Goal: Task Accomplishment & Management: Use online tool/utility

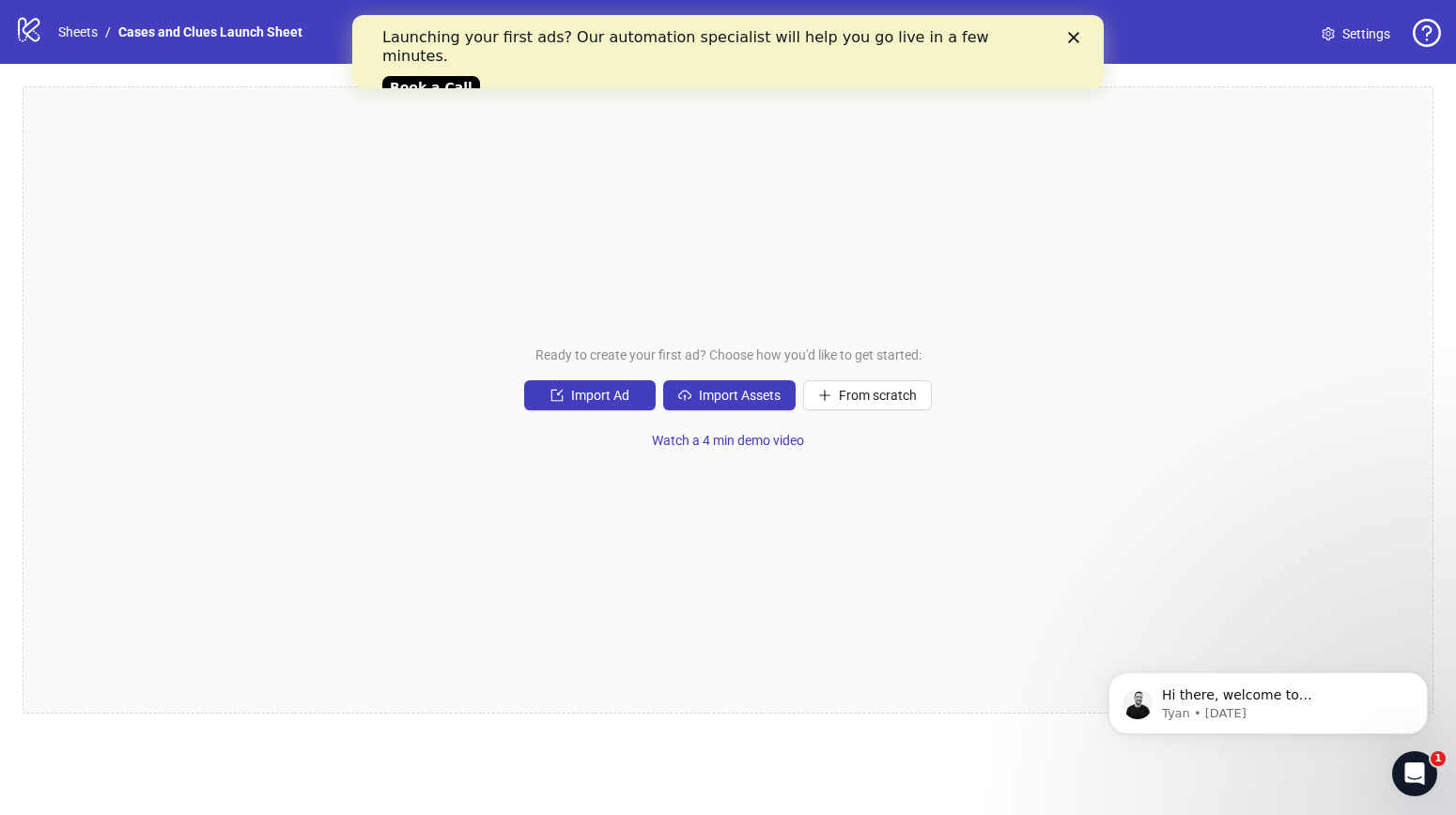
drag, startPoint x: 605, startPoint y: 278, endPoint x: 605, endPoint y: 257, distance: 21.0
click at [605, 276] on div "Ready to create your first ad? Choose how you'd like to get started: Import Ad …" at bounding box center [728, 400] width 1411 height 628
click at [1068, 33] on polygon "Close" at bounding box center [1073, 37] width 12 height 12
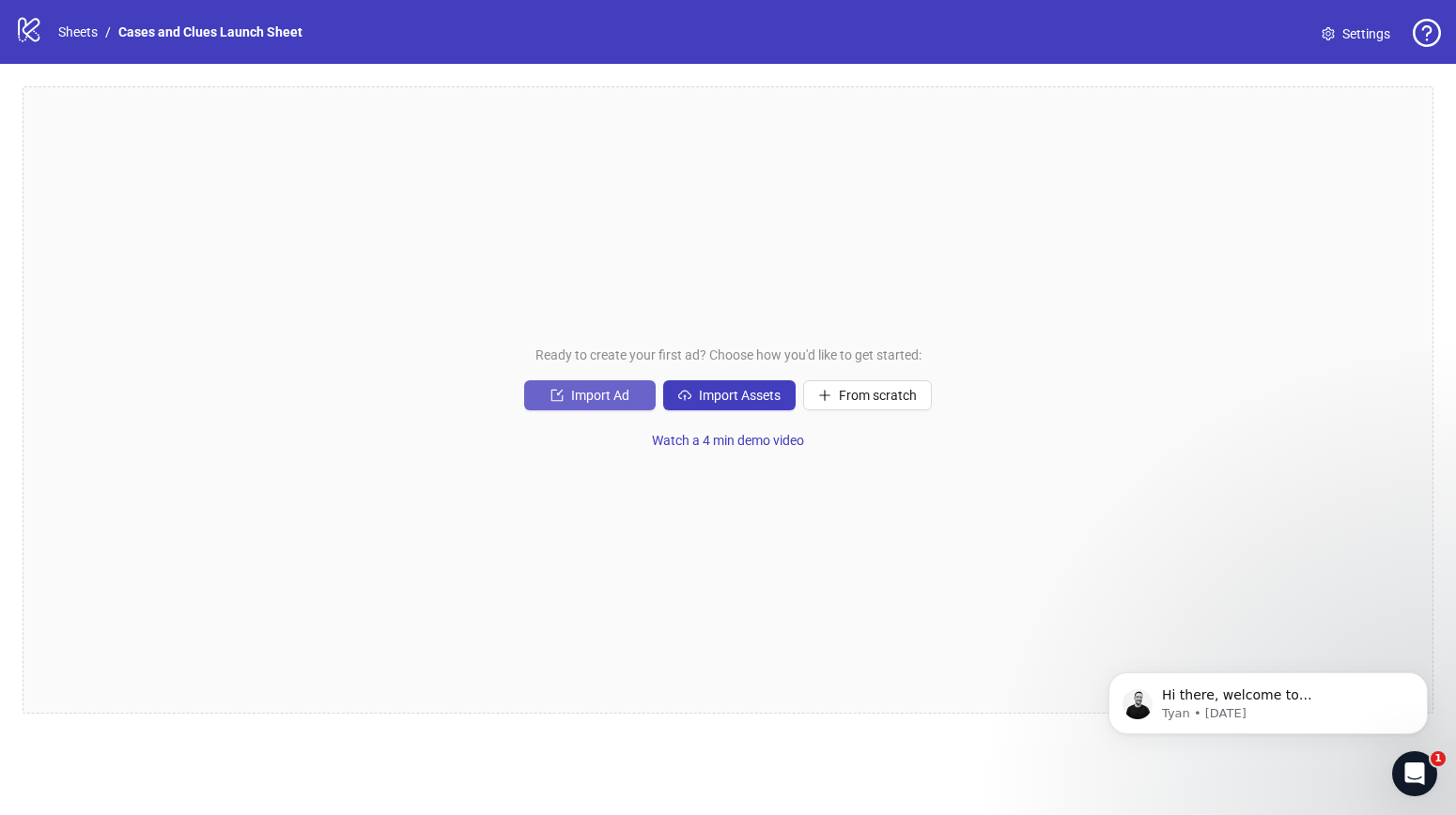
click at [575, 391] on span "Import Ad" at bounding box center [600, 396] width 59 height 15
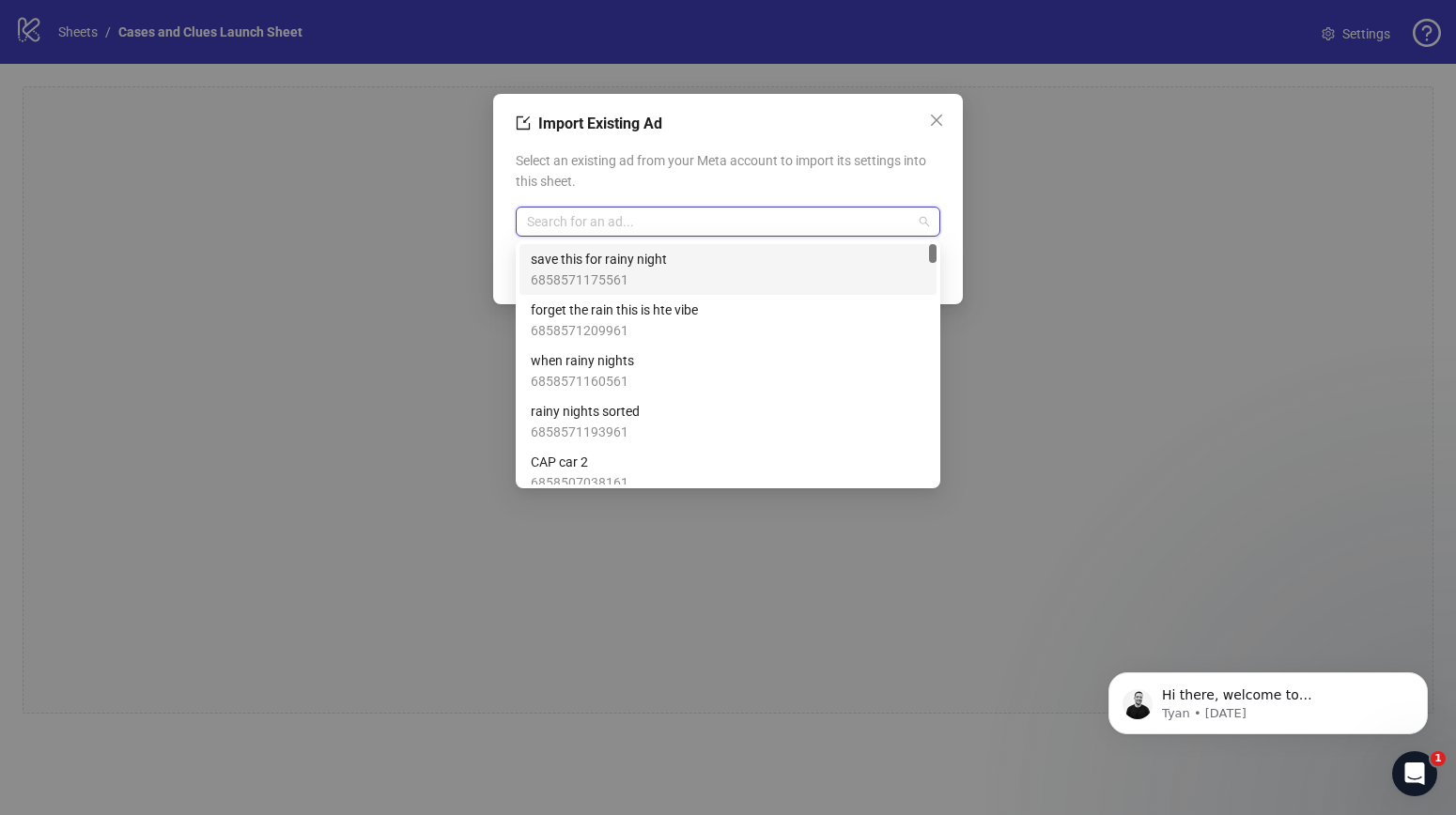
click at [607, 219] on input "search" at bounding box center [719, 221] width 385 height 28
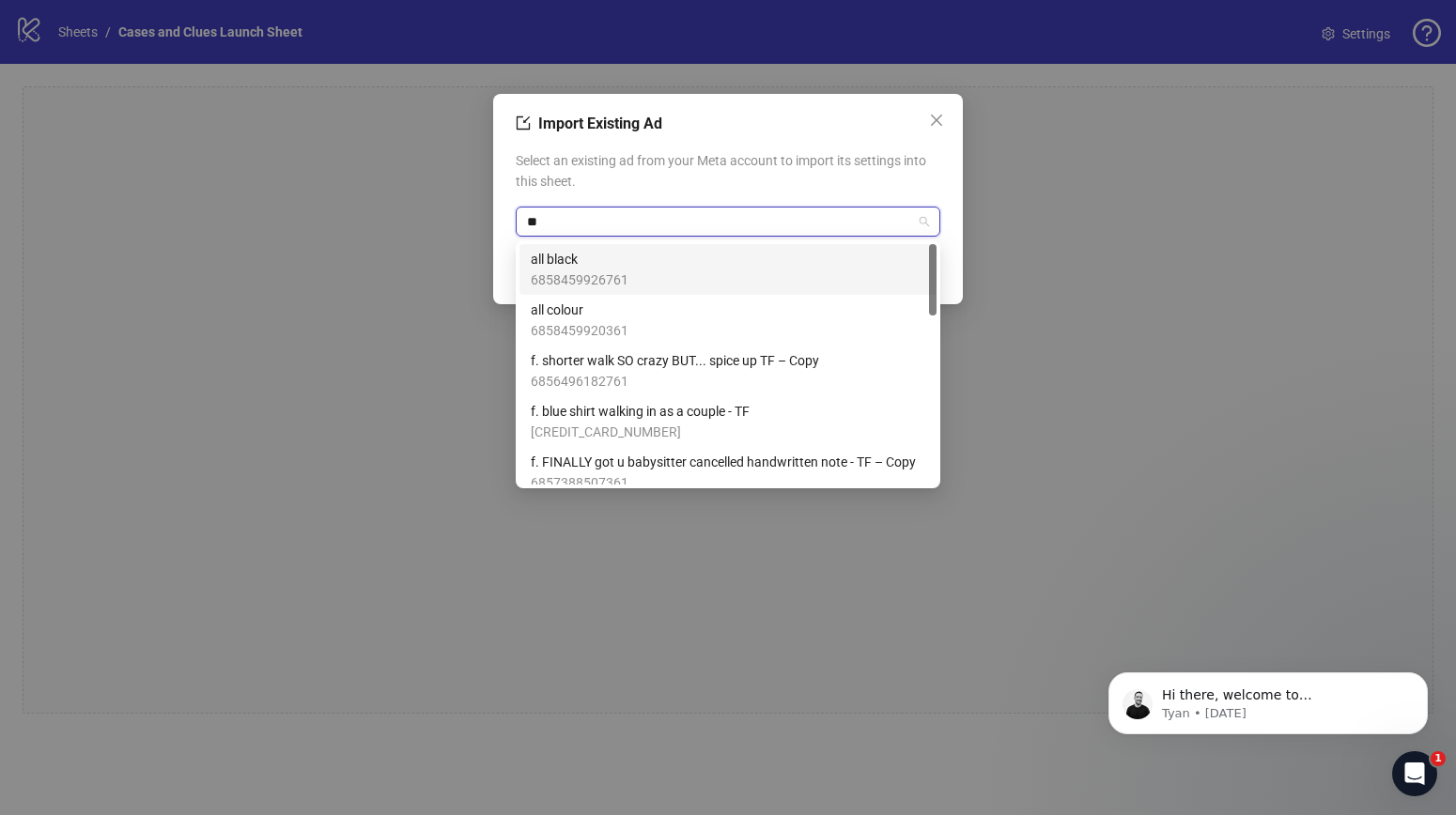
type input "***"
click at [625, 263] on span "all black" at bounding box center [580, 259] width 98 height 20
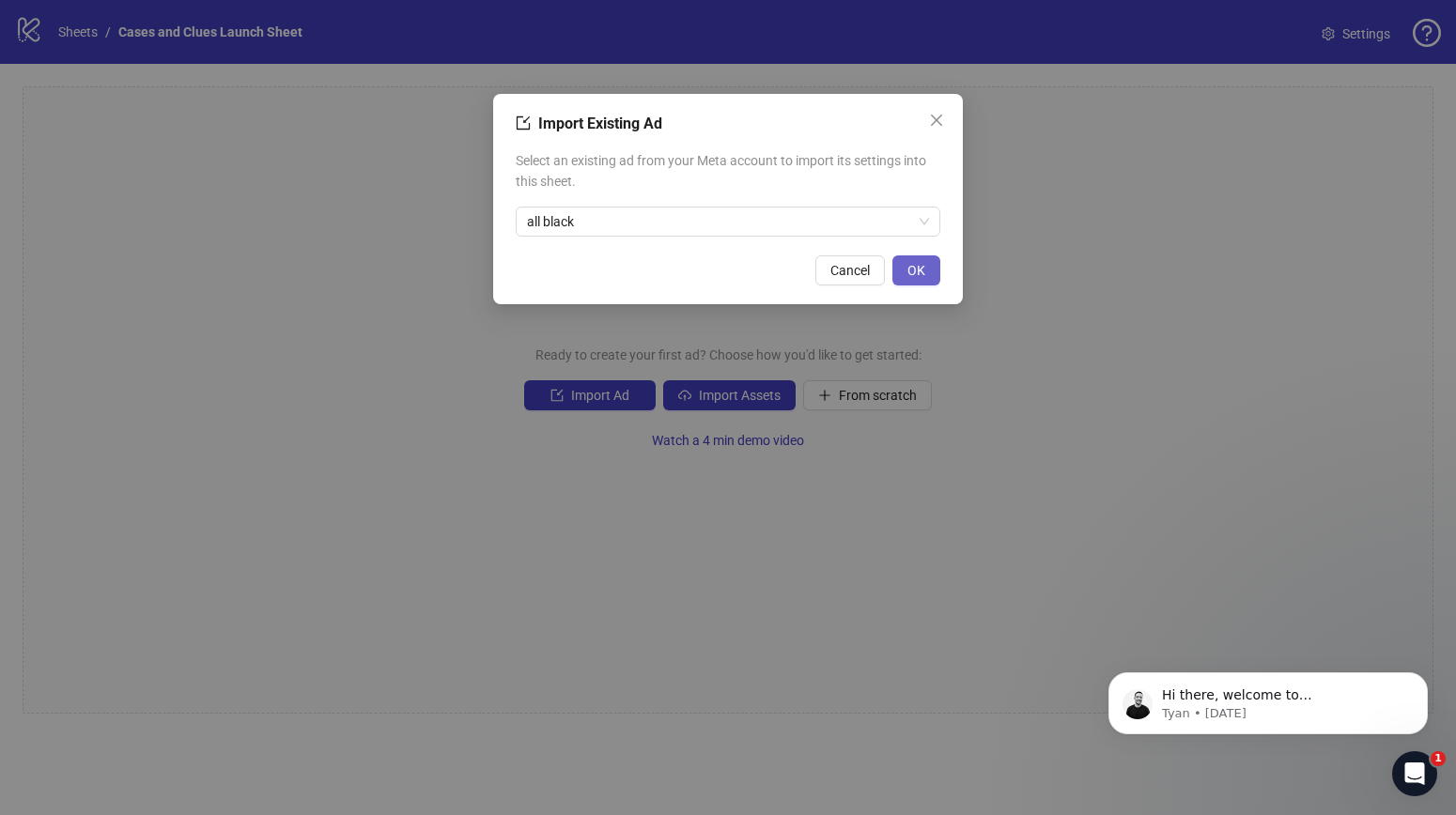
click at [909, 269] on span "OK" at bounding box center [916, 271] width 18 height 15
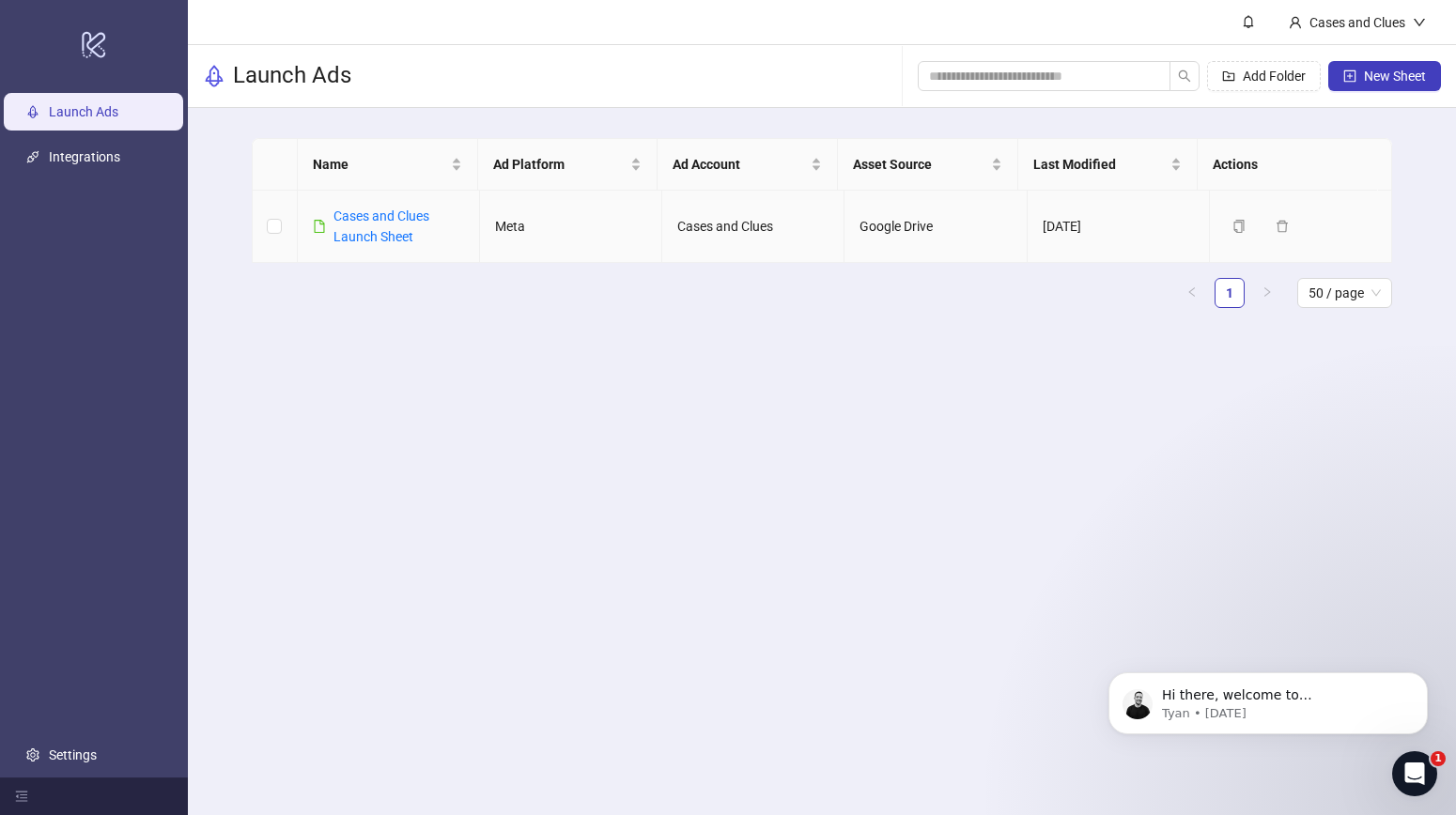
click at [373, 226] on div "Cases and Clues Launch Sheet" at bounding box center [399, 226] width 131 height 41
click at [376, 226] on div "Cases and Clues Launch Sheet" at bounding box center [399, 226] width 131 height 41
click at [385, 233] on link "Cases and Clues Launch Sheet" at bounding box center [382, 226] width 96 height 36
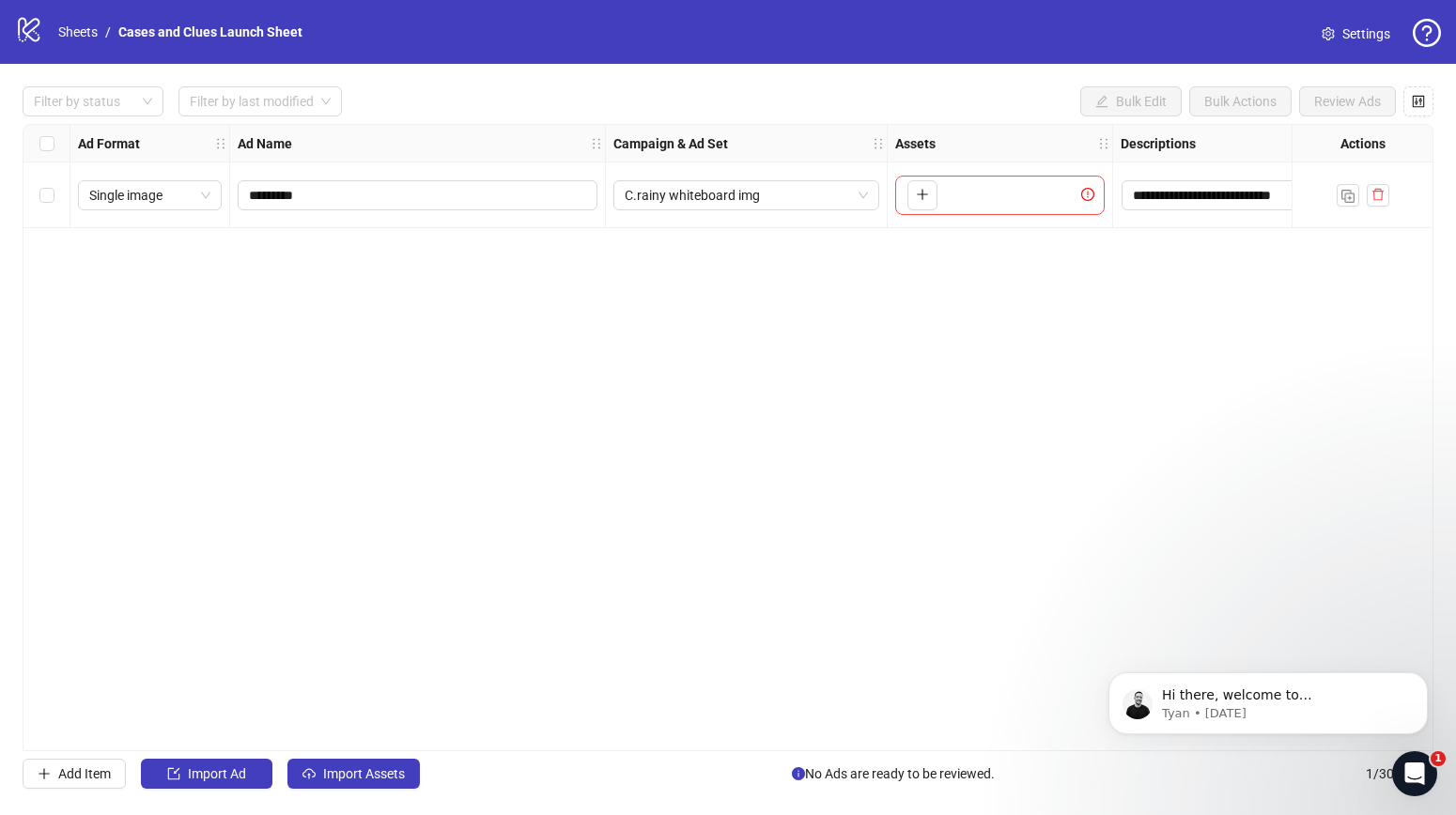
click at [1364, 190] on div at bounding box center [1362, 195] width 53 height 22
click at [1377, 195] on icon "delete" at bounding box center [1378, 194] width 13 height 13
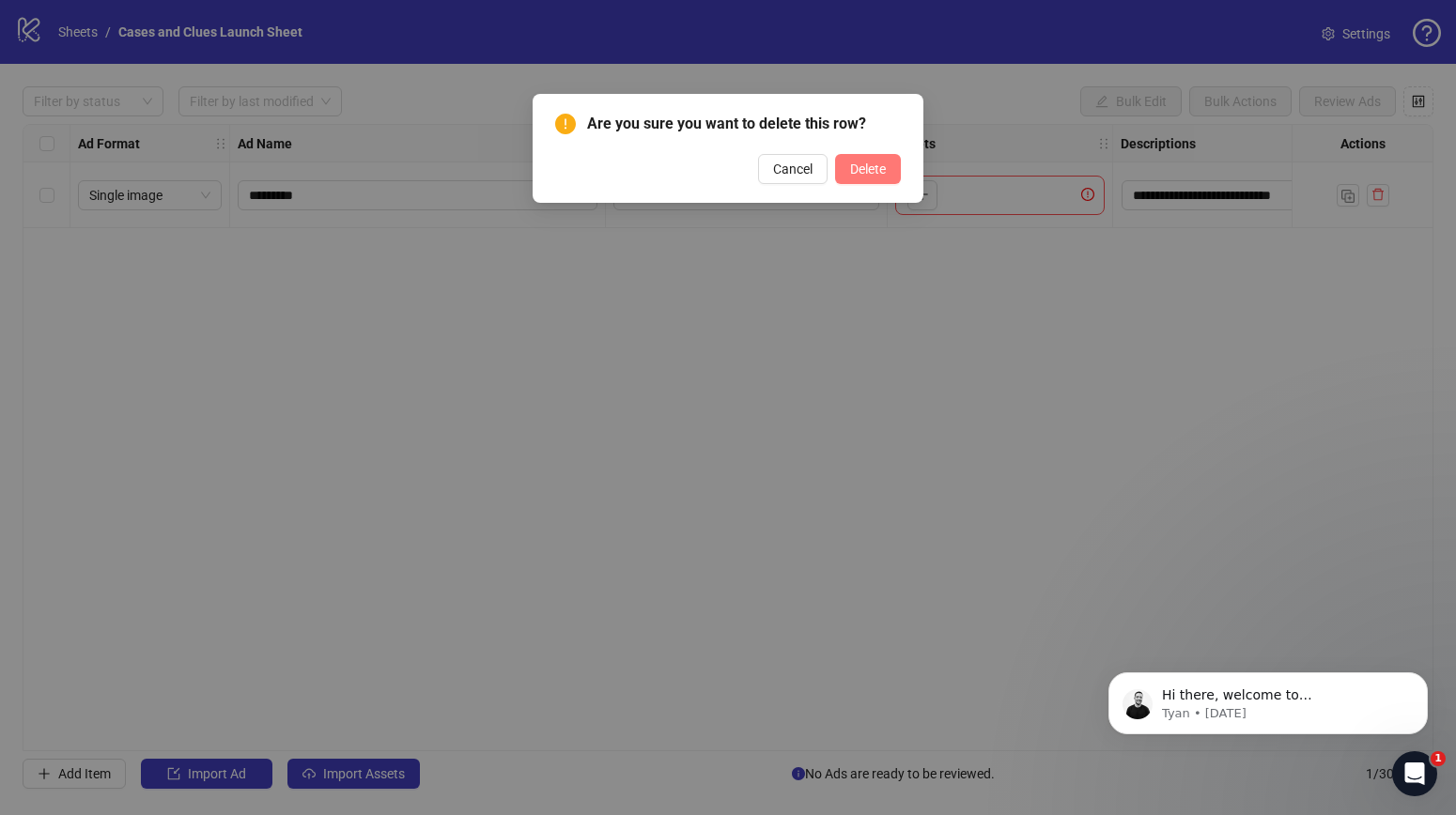
click at [892, 163] on button "Delete" at bounding box center [868, 168] width 65 height 30
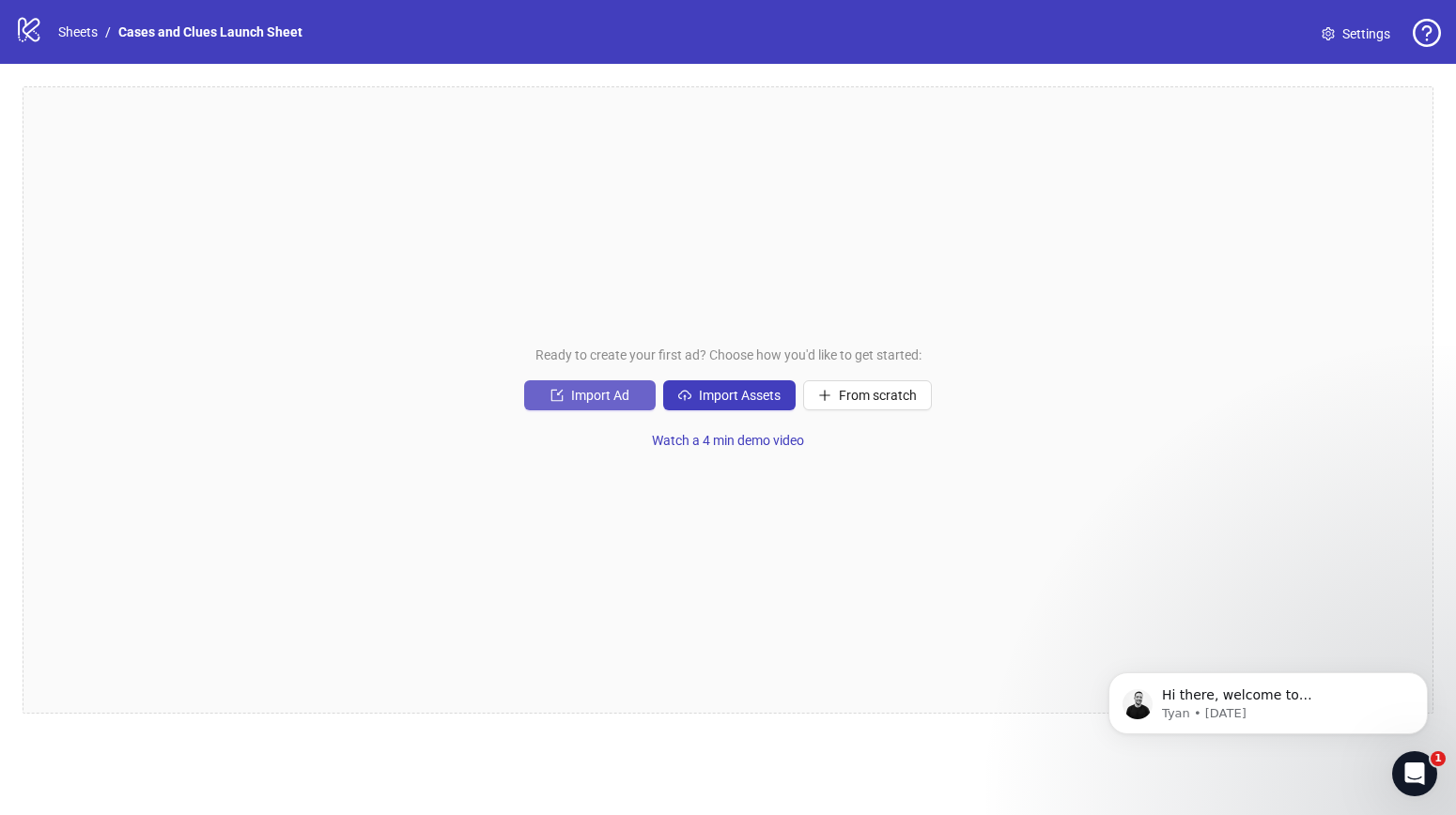
click at [587, 390] on span "Import Ad" at bounding box center [600, 396] width 59 height 15
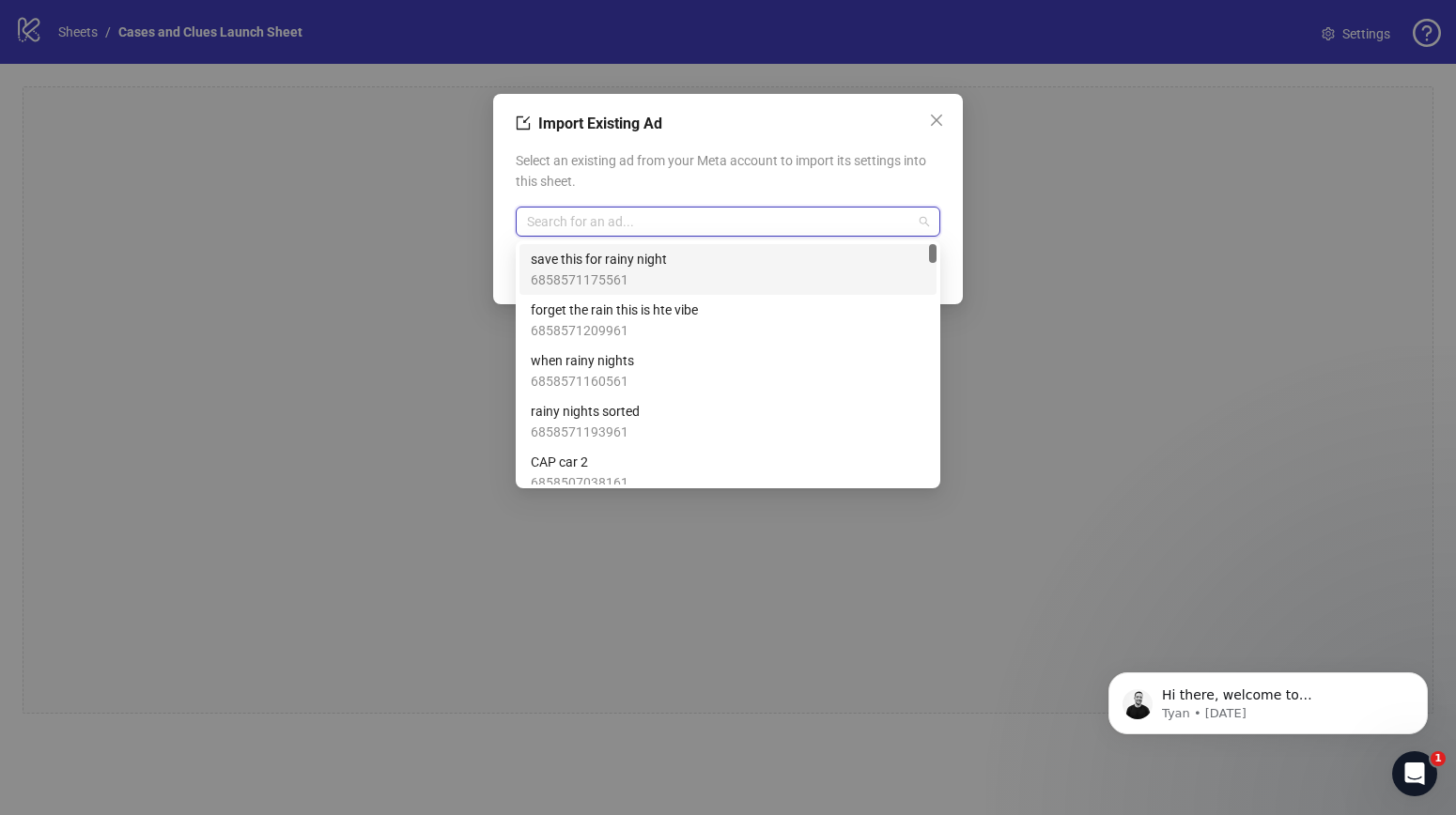
click at [587, 231] on input "search" at bounding box center [719, 221] width 385 height 28
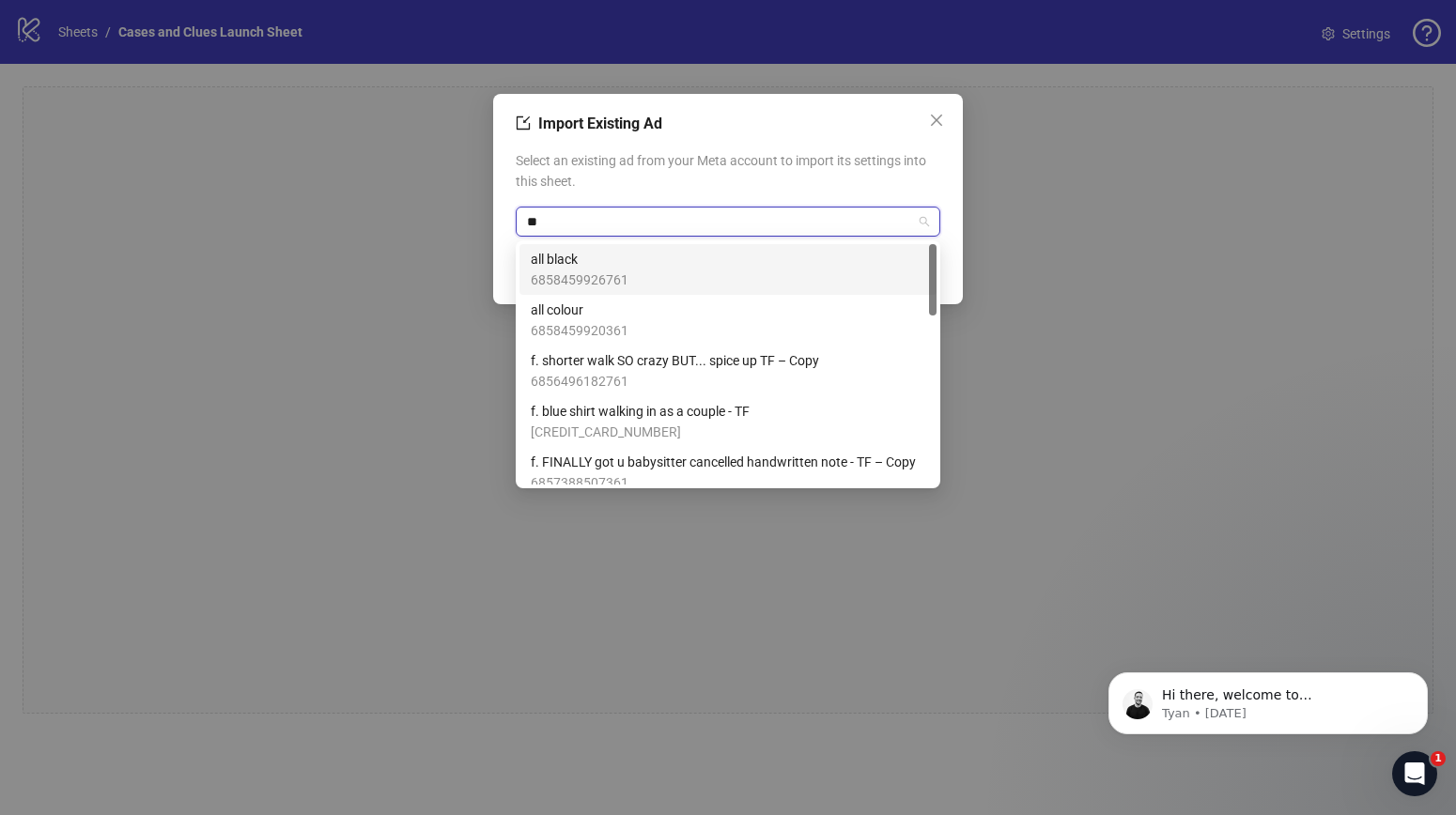
type input "***"
click at [599, 275] on span "6858459926761" at bounding box center [580, 279] width 98 height 20
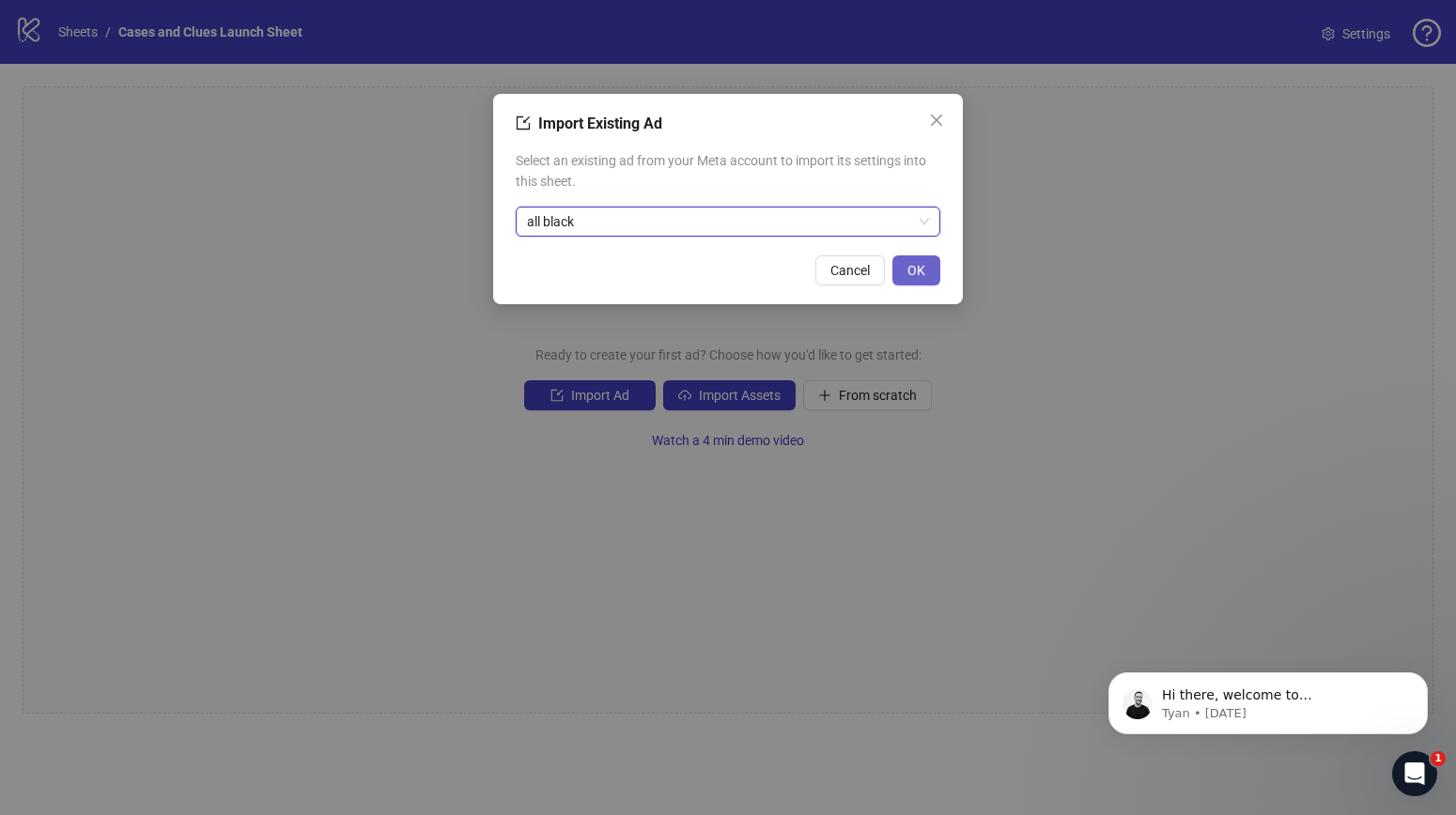
click at [913, 268] on span "OK" at bounding box center [916, 271] width 18 height 15
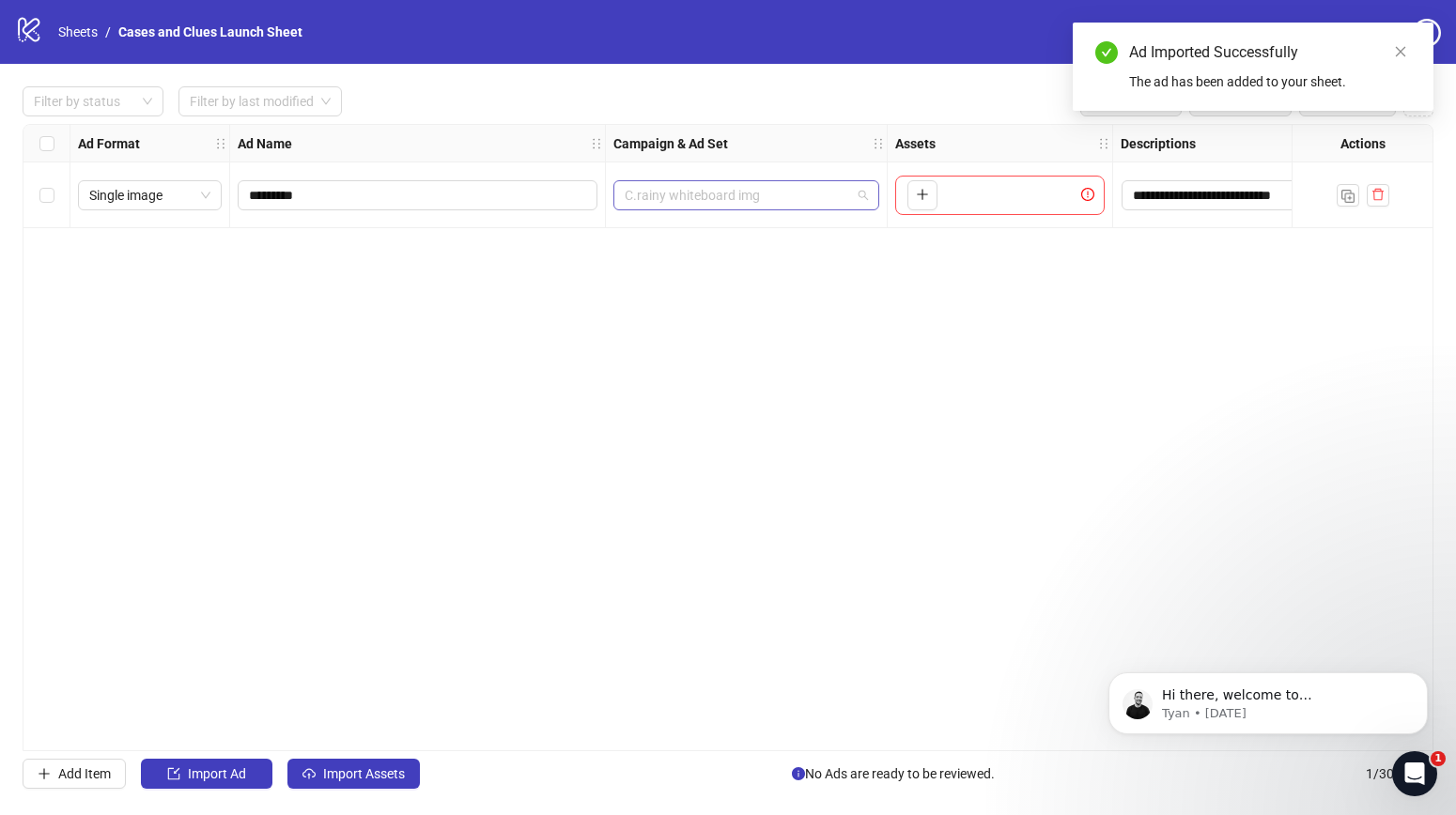
click at [849, 204] on span "C.rainy whiteboard img" at bounding box center [746, 195] width 243 height 28
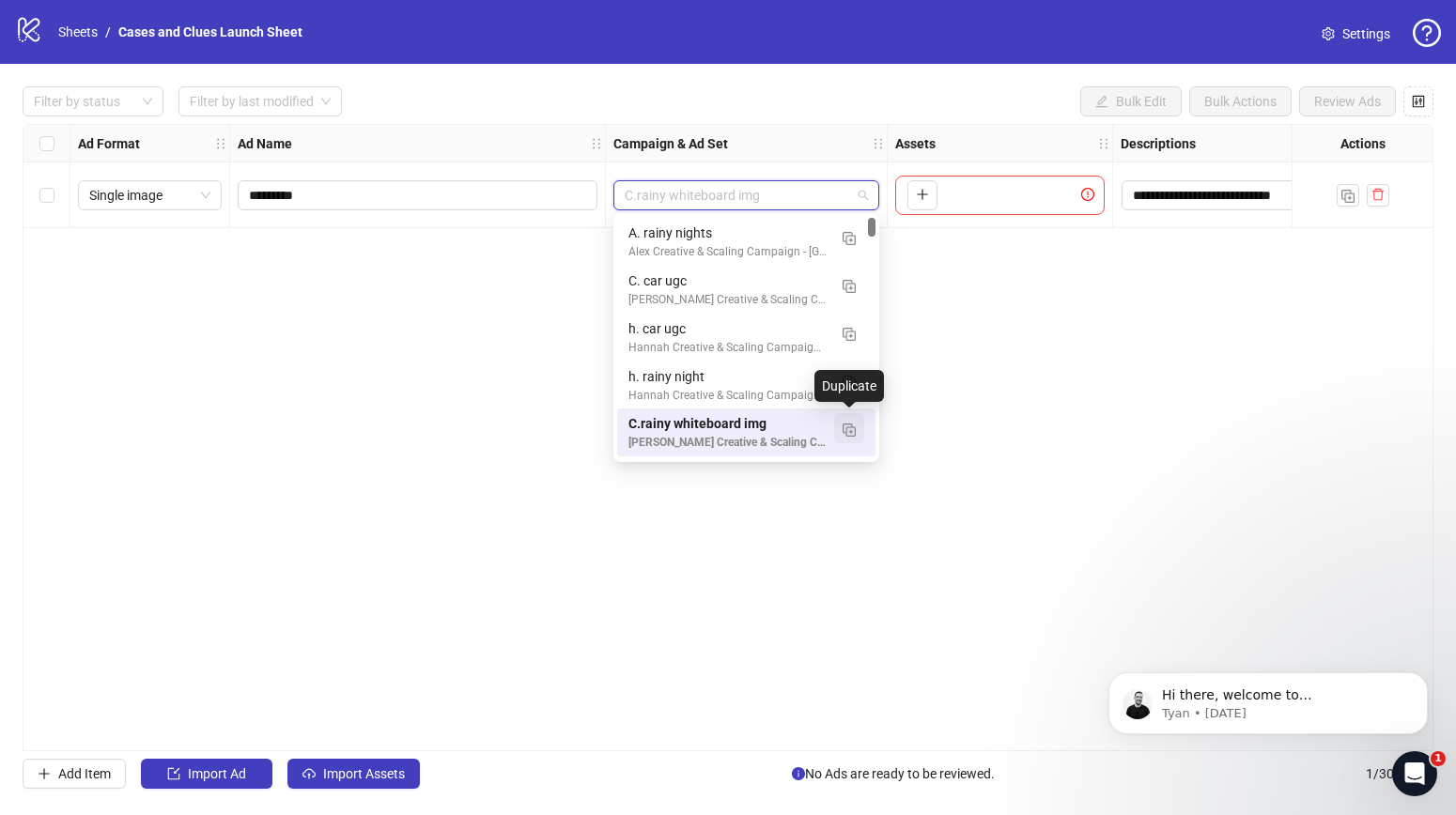
click at [848, 427] on img "button" at bounding box center [849, 431] width 13 height 13
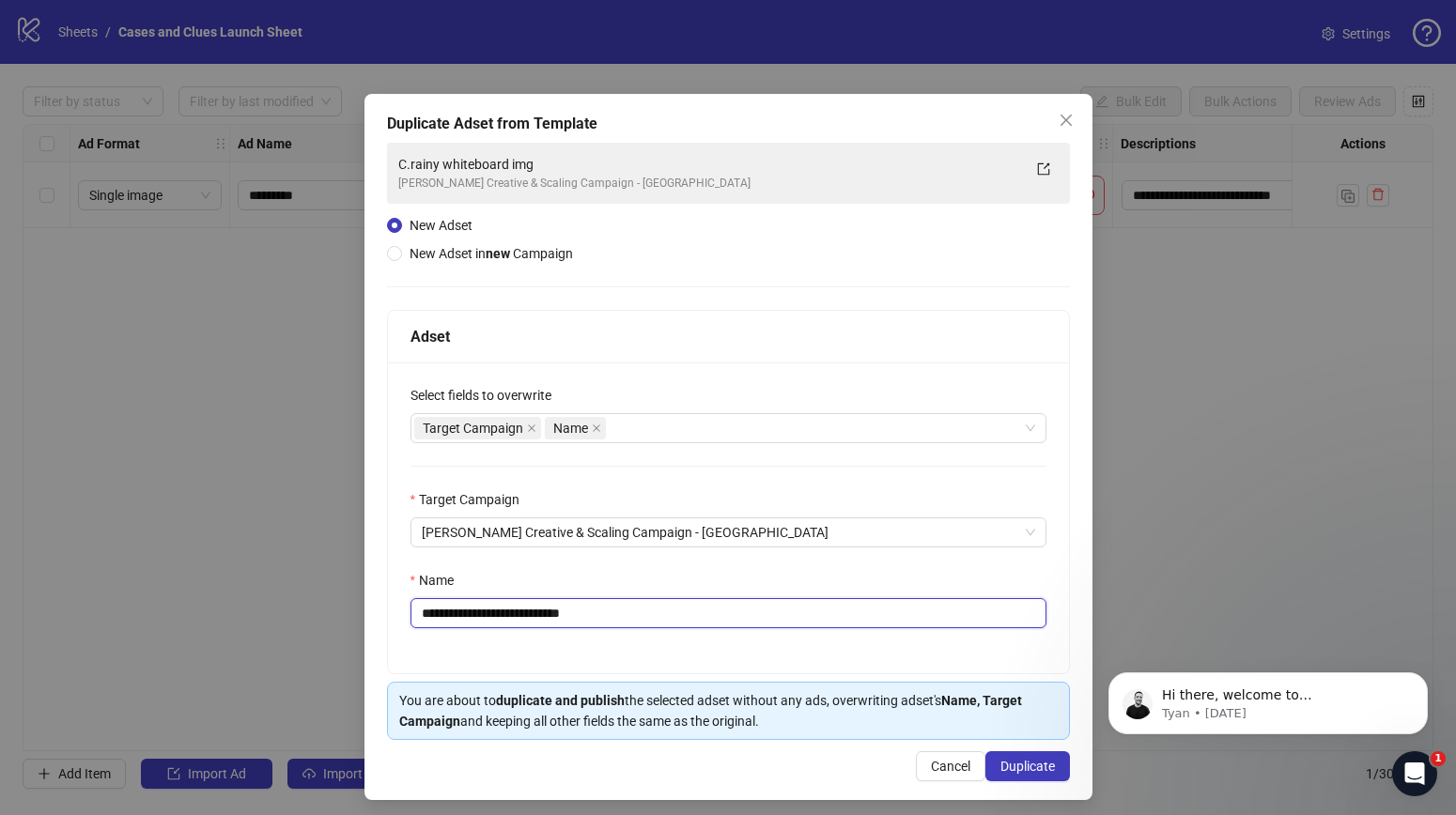
drag, startPoint x: 609, startPoint y: 604, endPoint x: 432, endPoint y: 612, distance: 177.2
click at [432, 612] on input "**********" at bounding box center [728, 612] width 636 height 30
type input "**********"
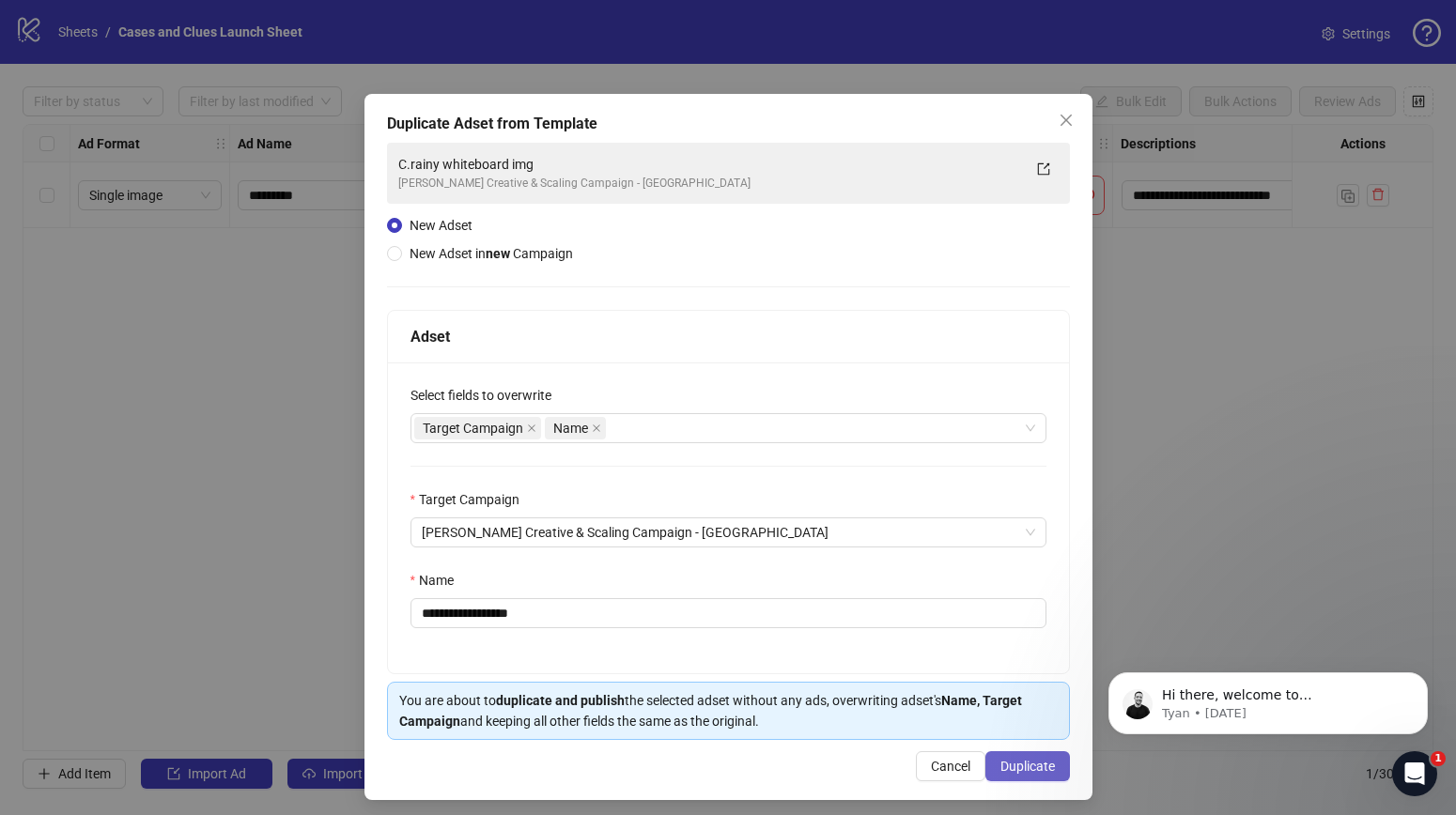
click at [1021, 765] on span "Duplicate" at bounding box center [1027, 767] width 55 height 15
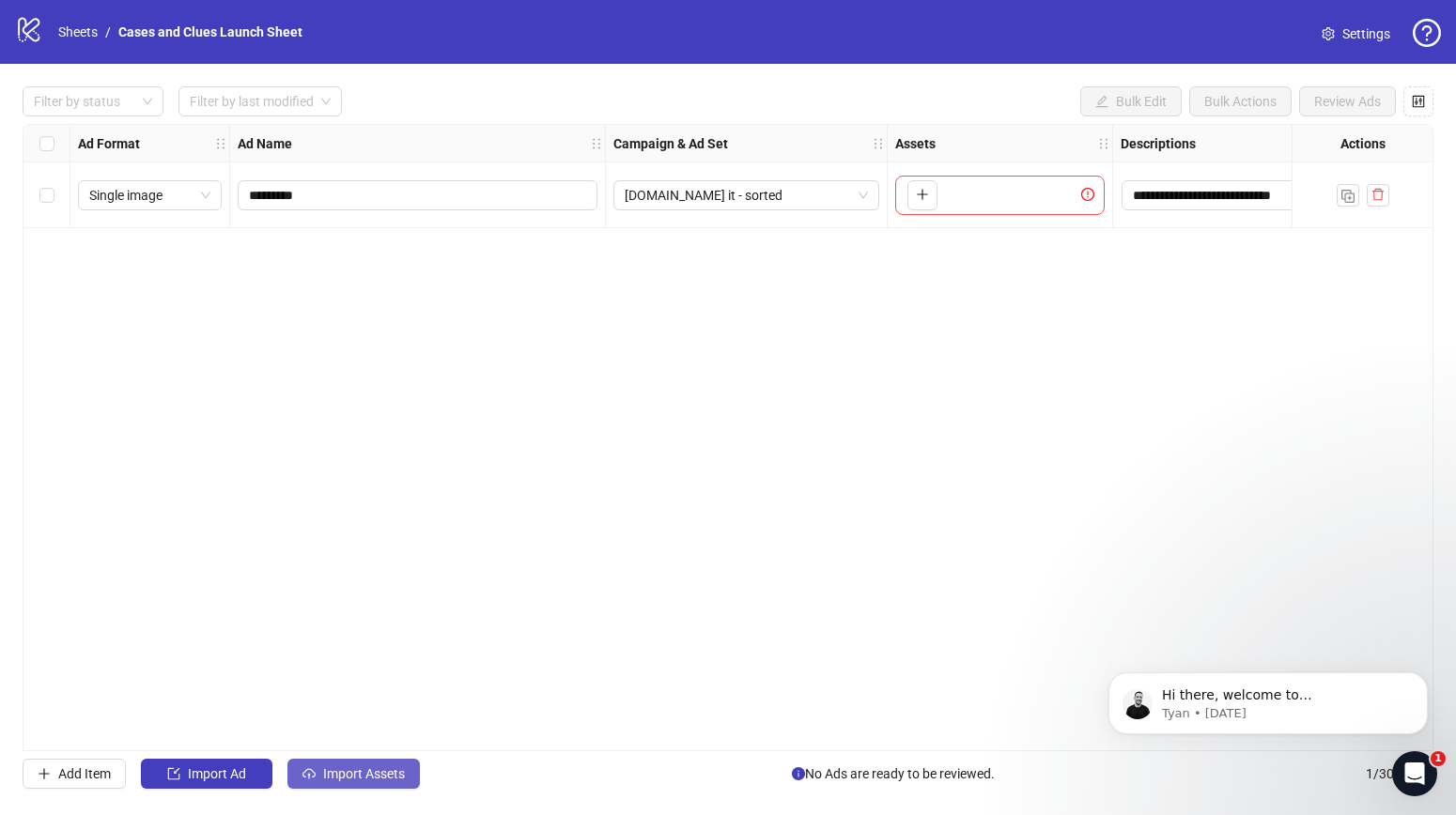
click at [366, 773] on span "Import Assets" at bounding box center [363, 774] width 82 height 15
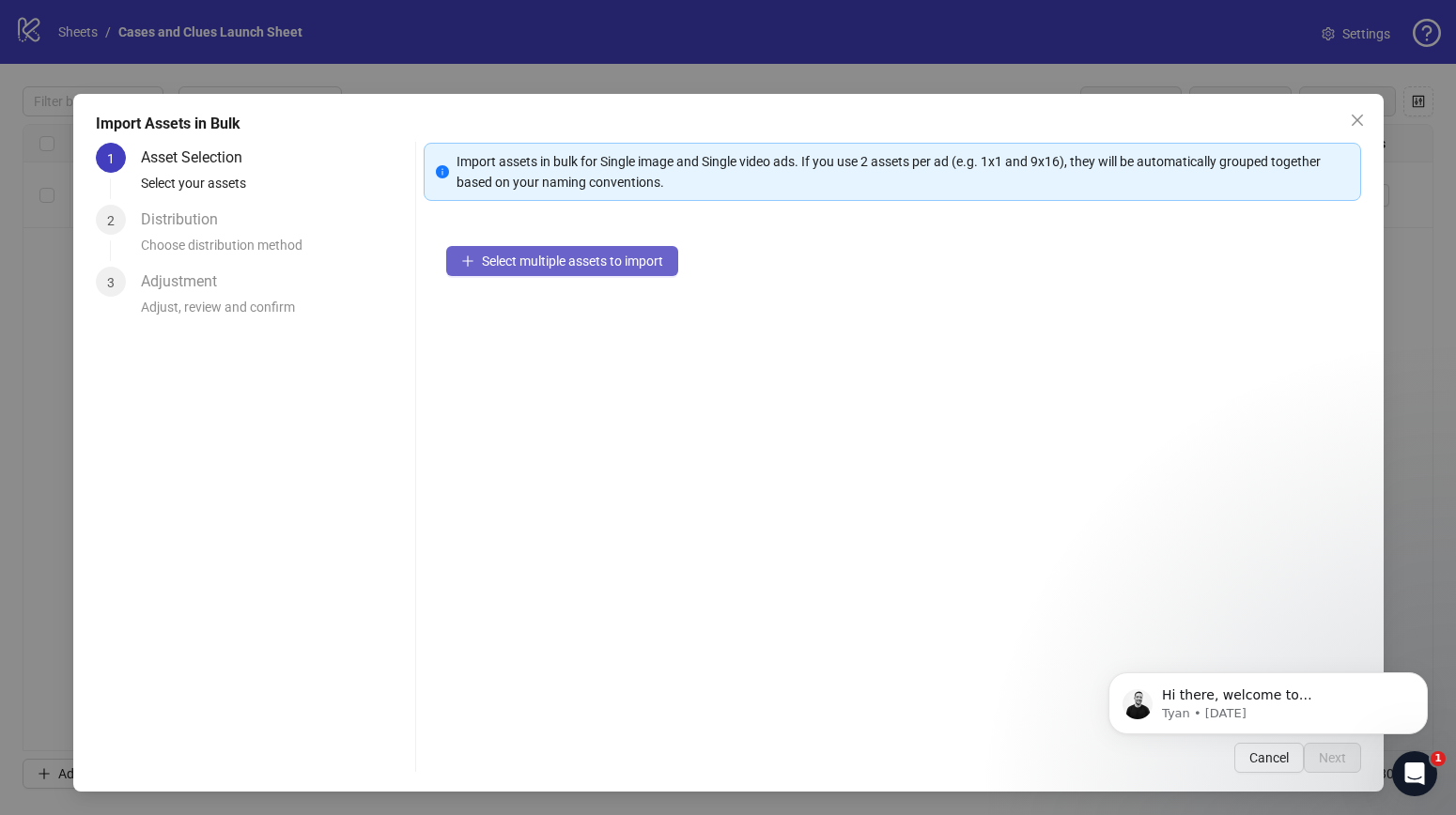
click at [555, 263] on span "Select multiple assets to import" at bounding box center [572, 261] width 182 height 15
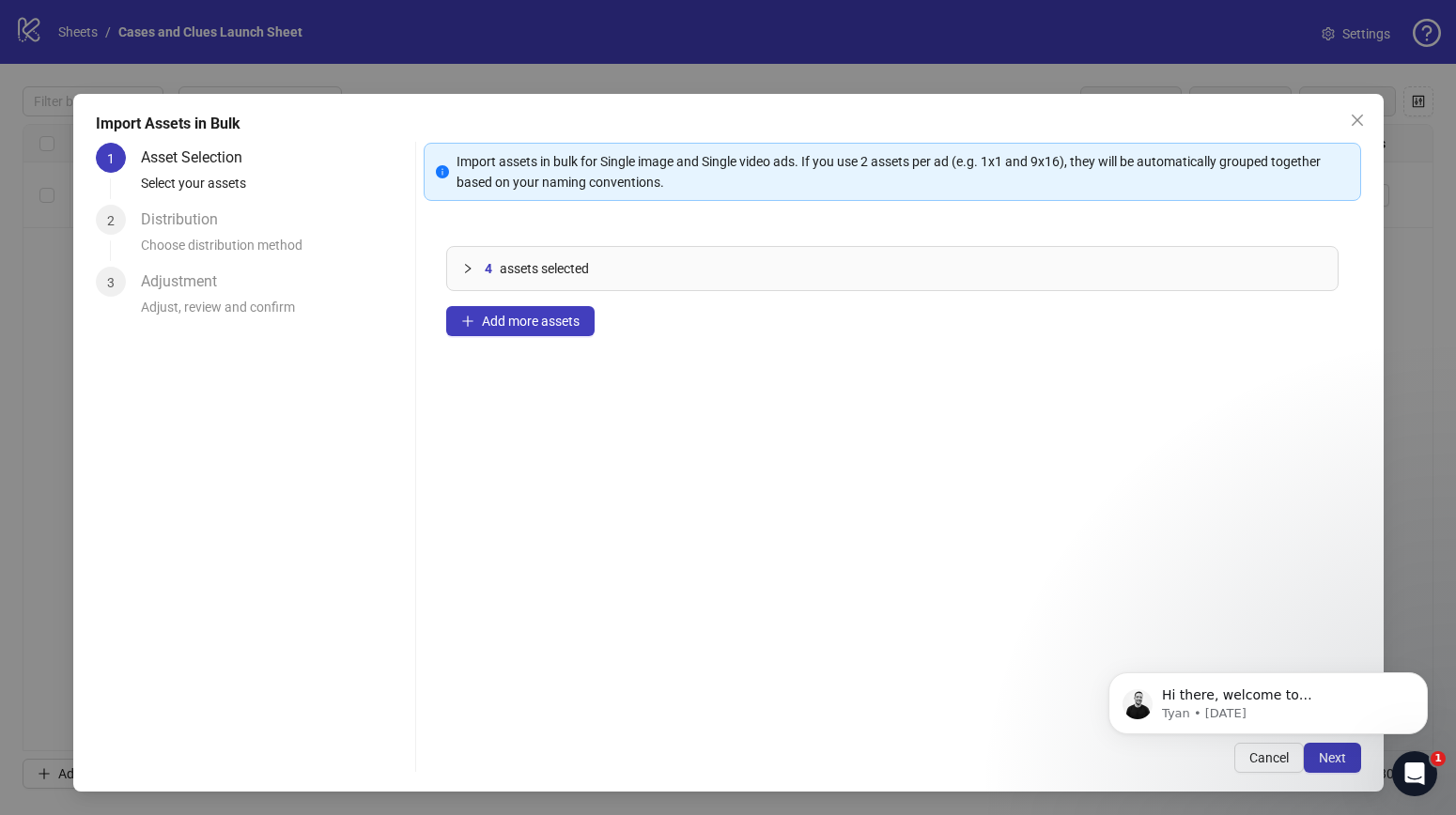
click at [1325, 753] on body "Hi there, welcome to Kitchn.io. I'll reach out via e-mail separately, but just …" at bounding box center [1268, 698] width 360 height 116
click at [1336, 771] on button "Next" at bounding box center [1332, 757] width 58 height 30
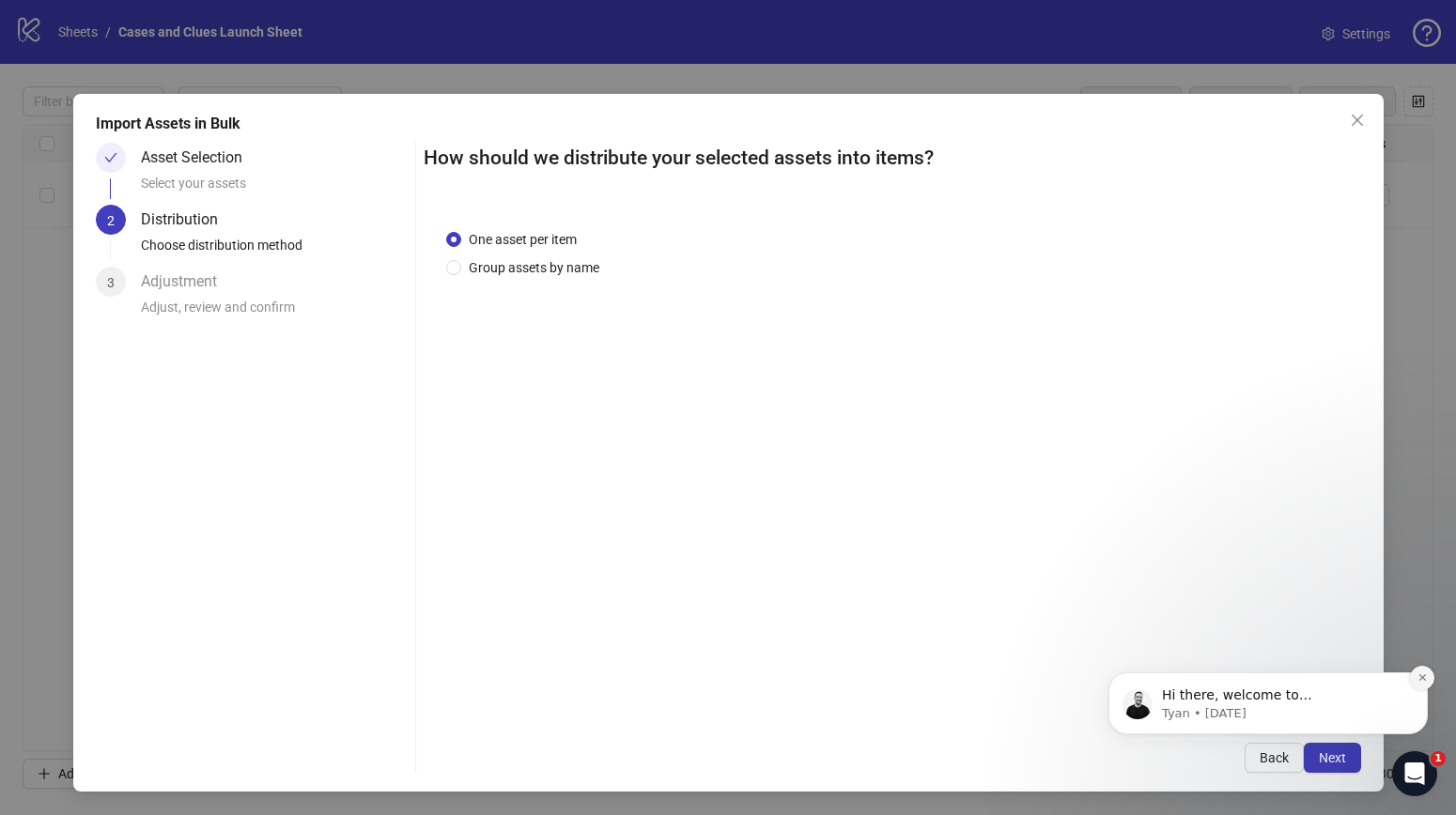
click at [1419, 678] on icon "Dismiss notification" at bounding box center [1420, 678] width 7 height 7
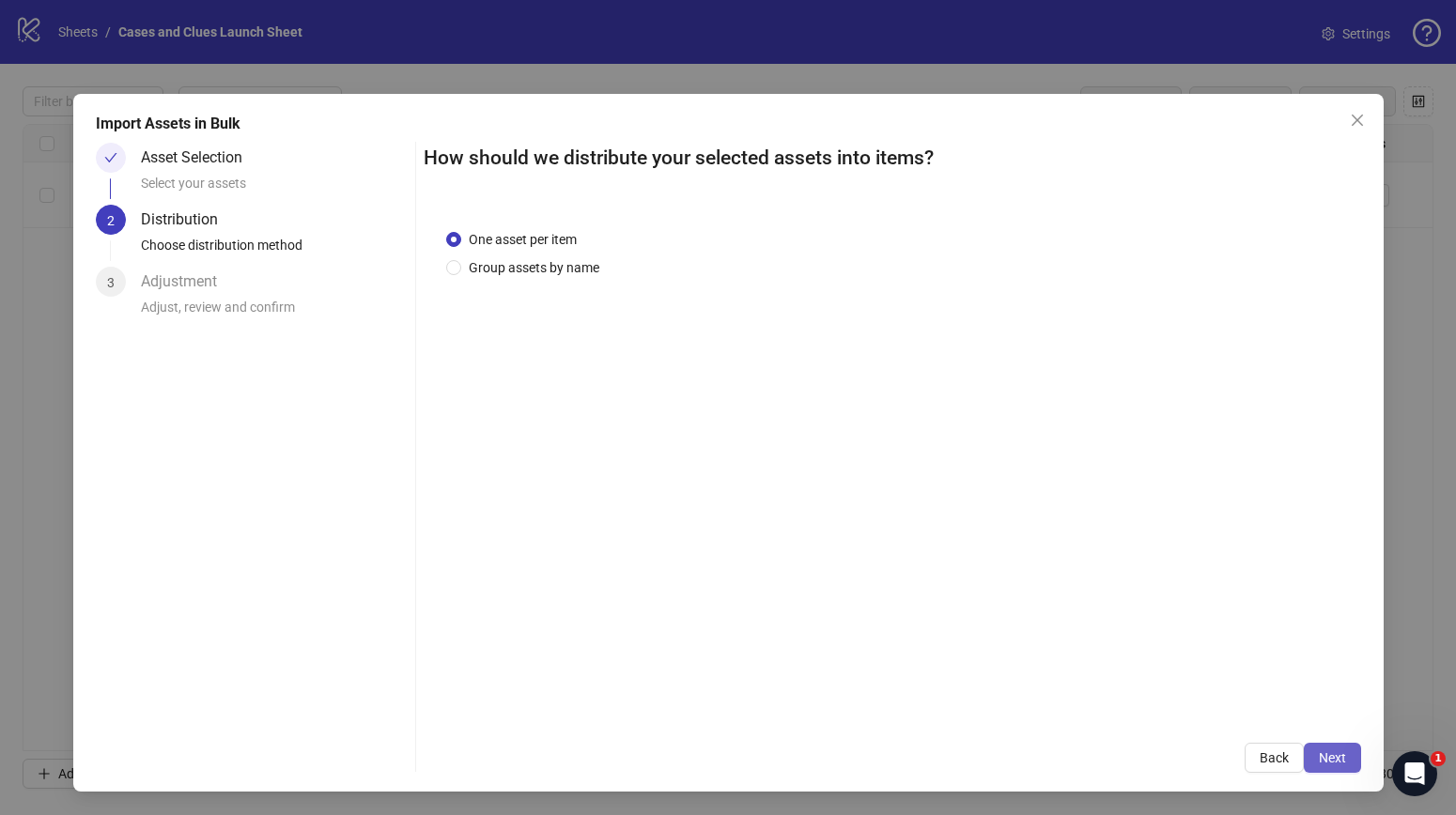
click at [1341, 760] on span "Next" at bounding box center [1332, 758] width 27 height 15
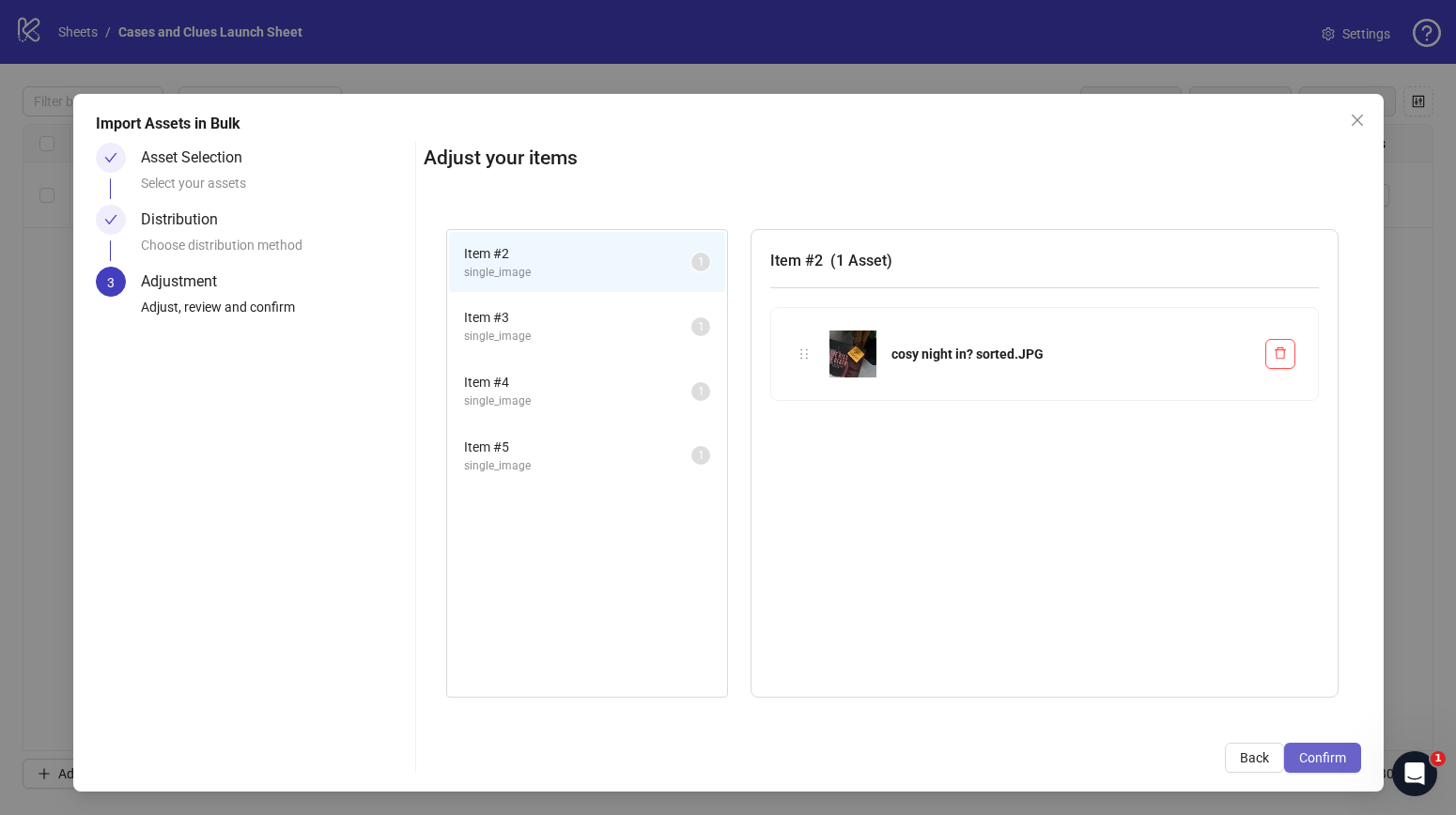
click at [1339, 756] on span "Confirm" at bounding box center [1321, 758] width 47 height 15
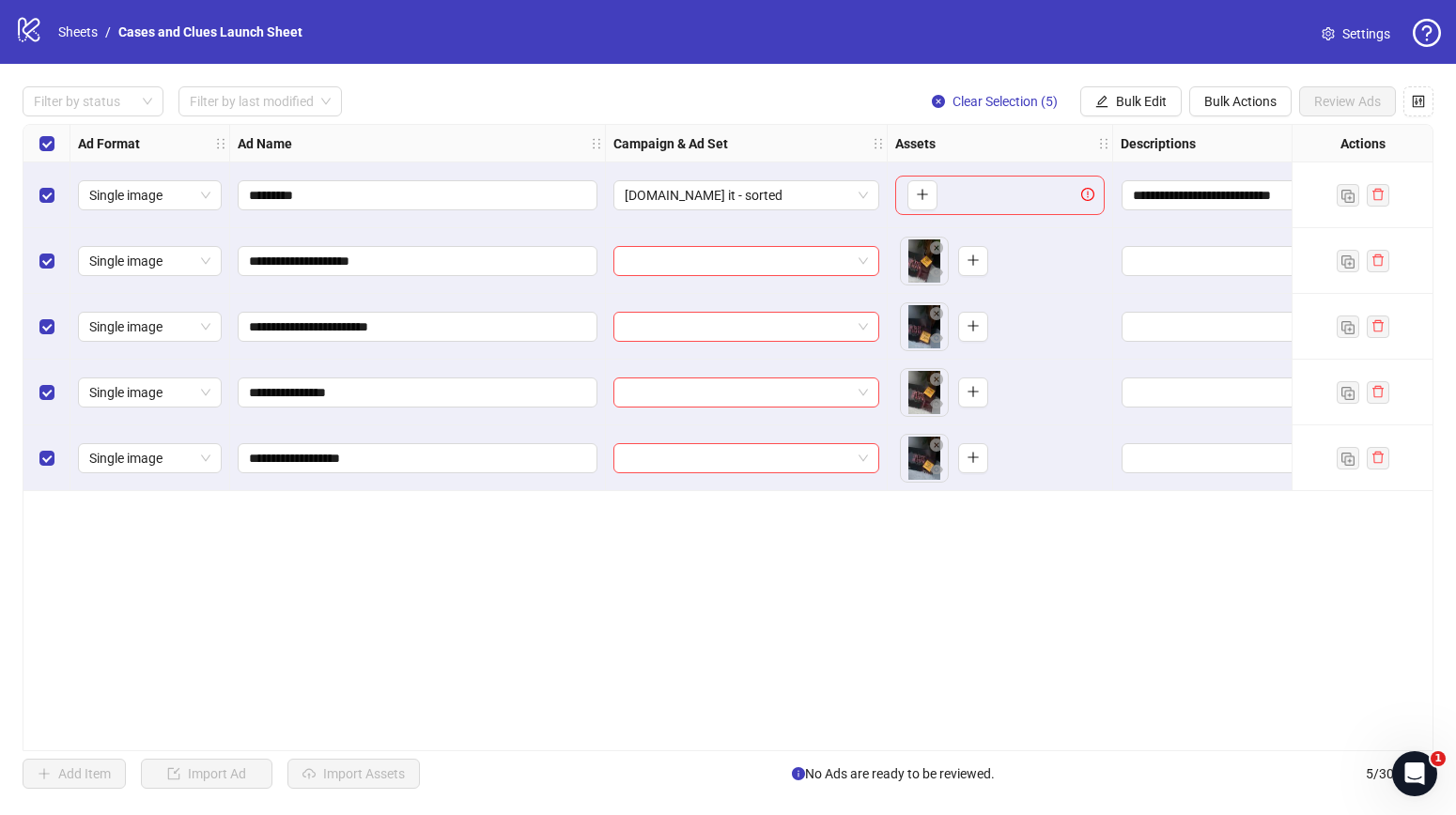
click at [780, 137] on div "Campaign & Ad Set" at bounding box center [746, 143] width 282 height 37
click at [1142, 99] on span "Bulk Edit" at bounding box center [1141, 102] width 51 height 15
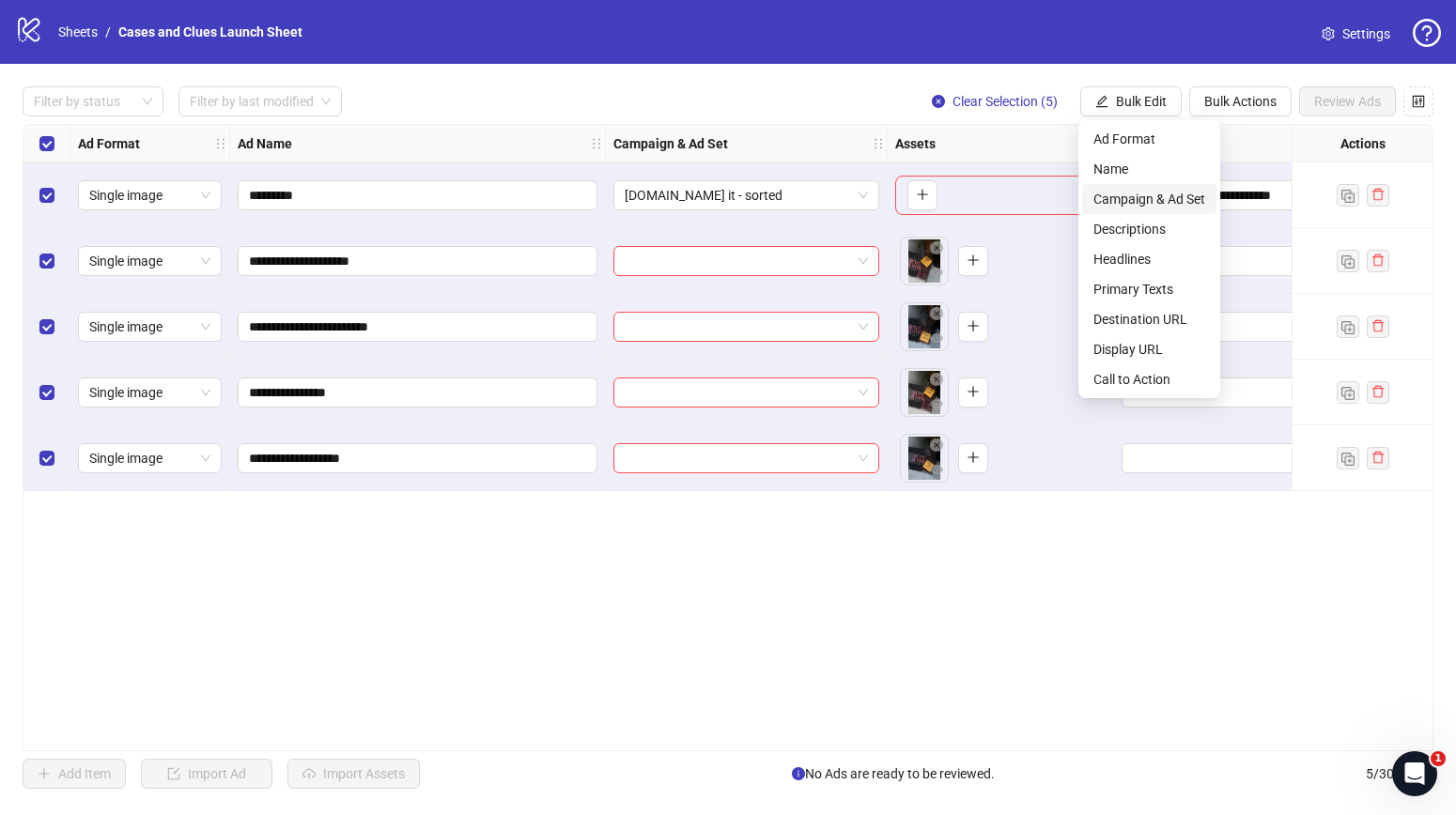
click at [1150, 192] on span "Campaign & Ad Set" at bounding box center [1148, 198] width 111 height 20
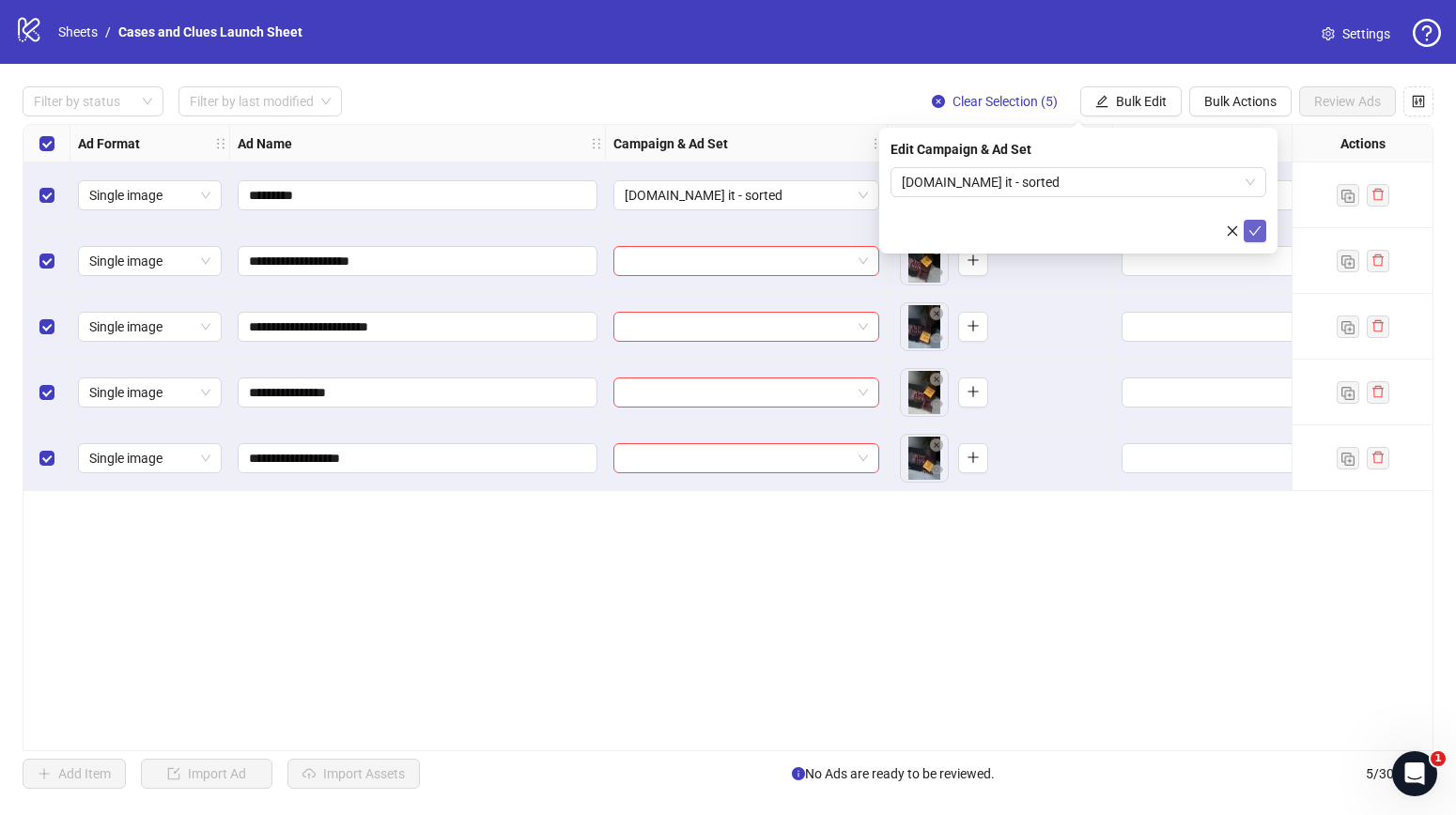
click at [1253, 230] on icon "check" at bounding box center [1255, 232] width 13 height 13
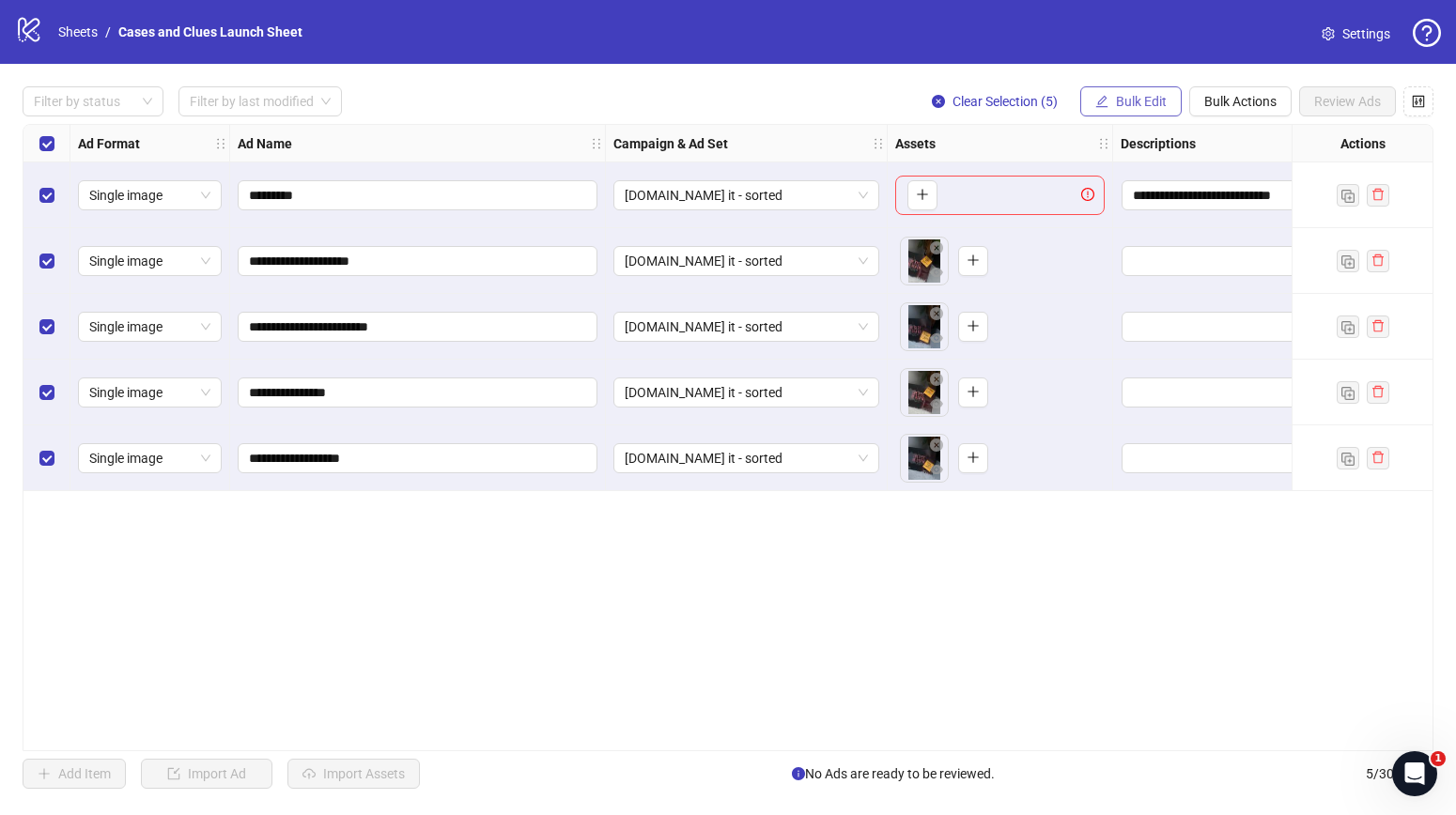
click at [1131, 101] on span "Bulk Edit" at bounding box center [1141, 102] width 51 height 15
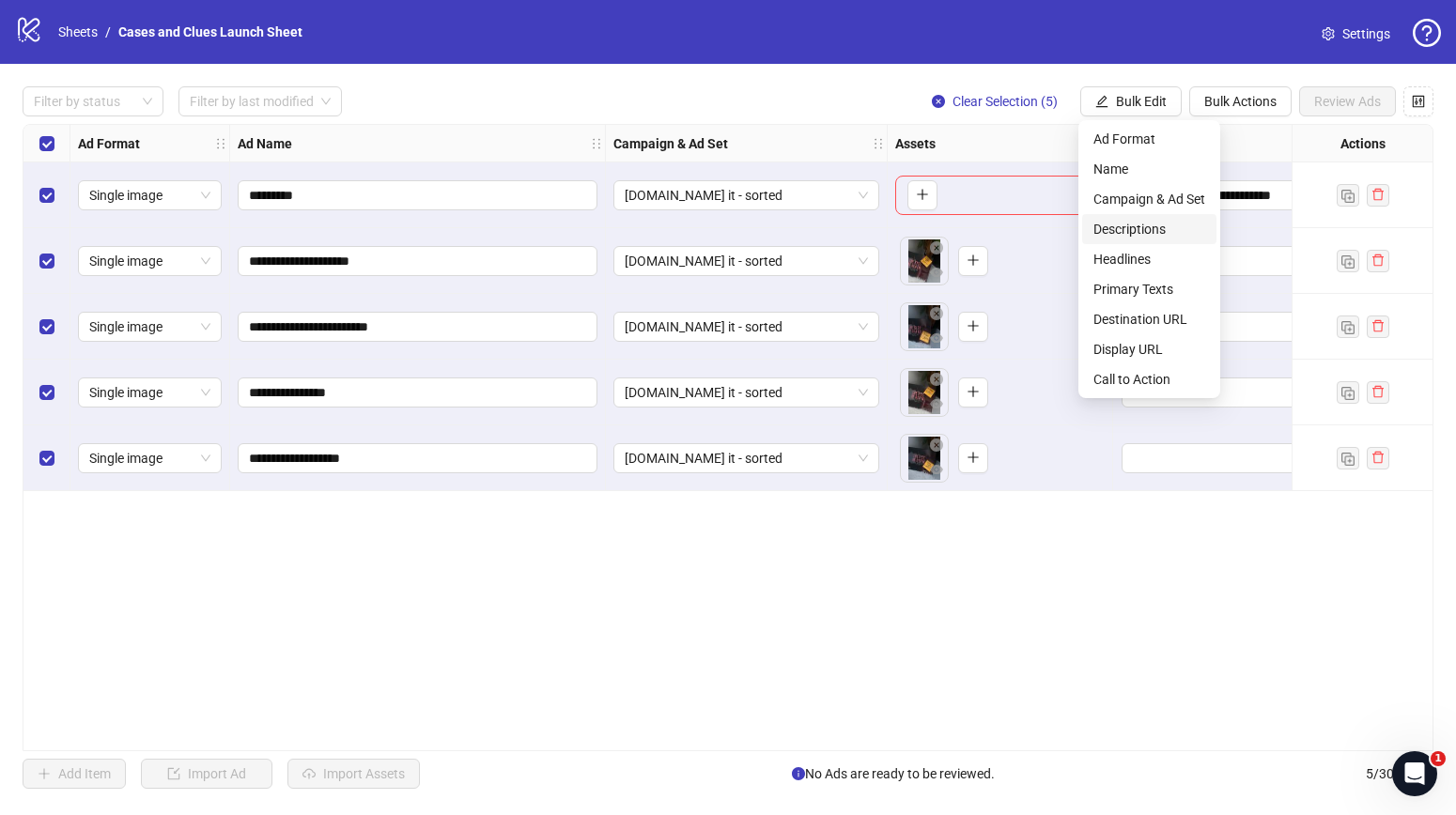
click at [1149, 226] on span "Descriptions" at bounding box center [1148, 229] width 111 height 20
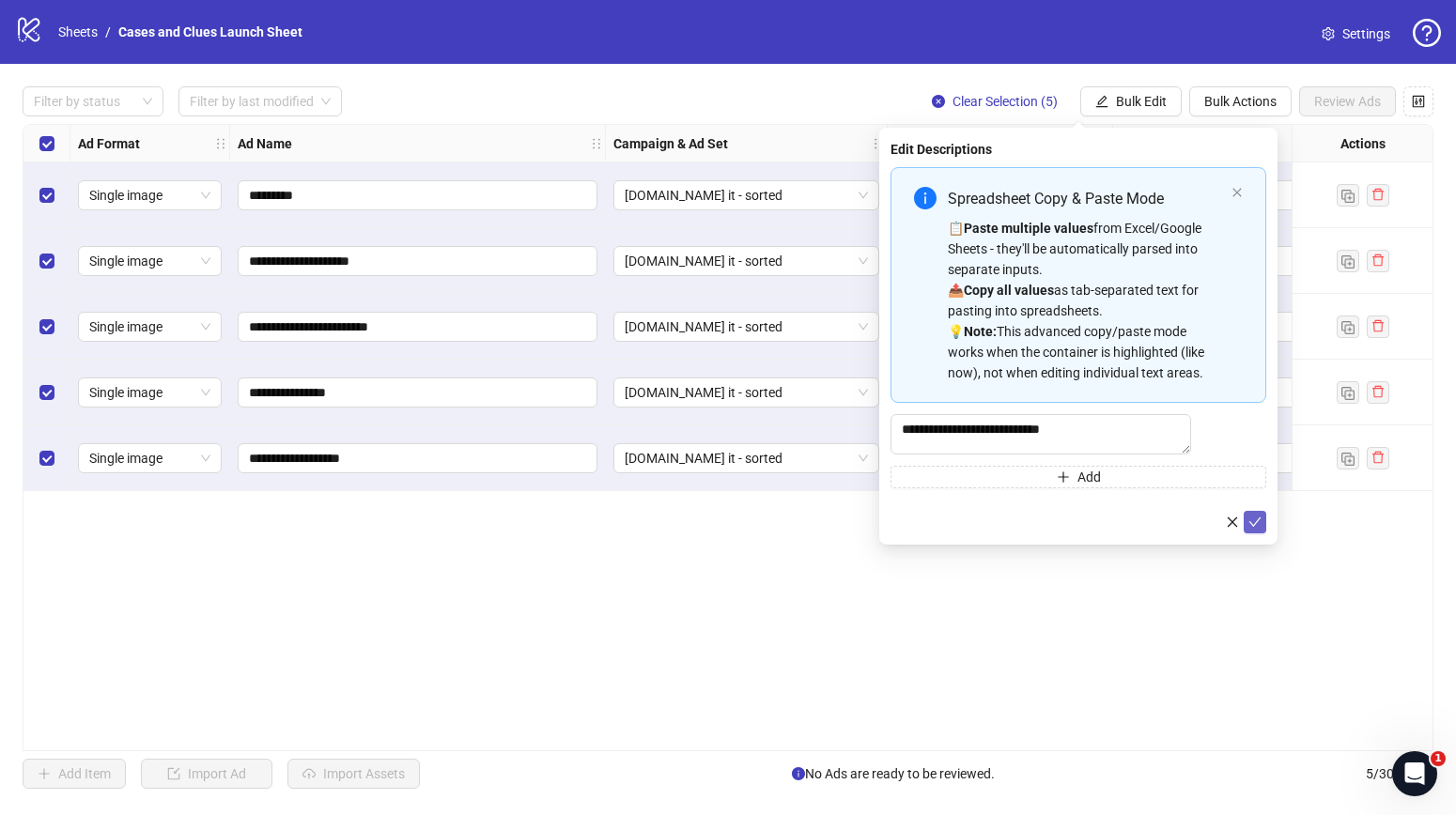
click at [1253, 529] on icon "check" at bounding box center [1255, 522] width 13 height 13
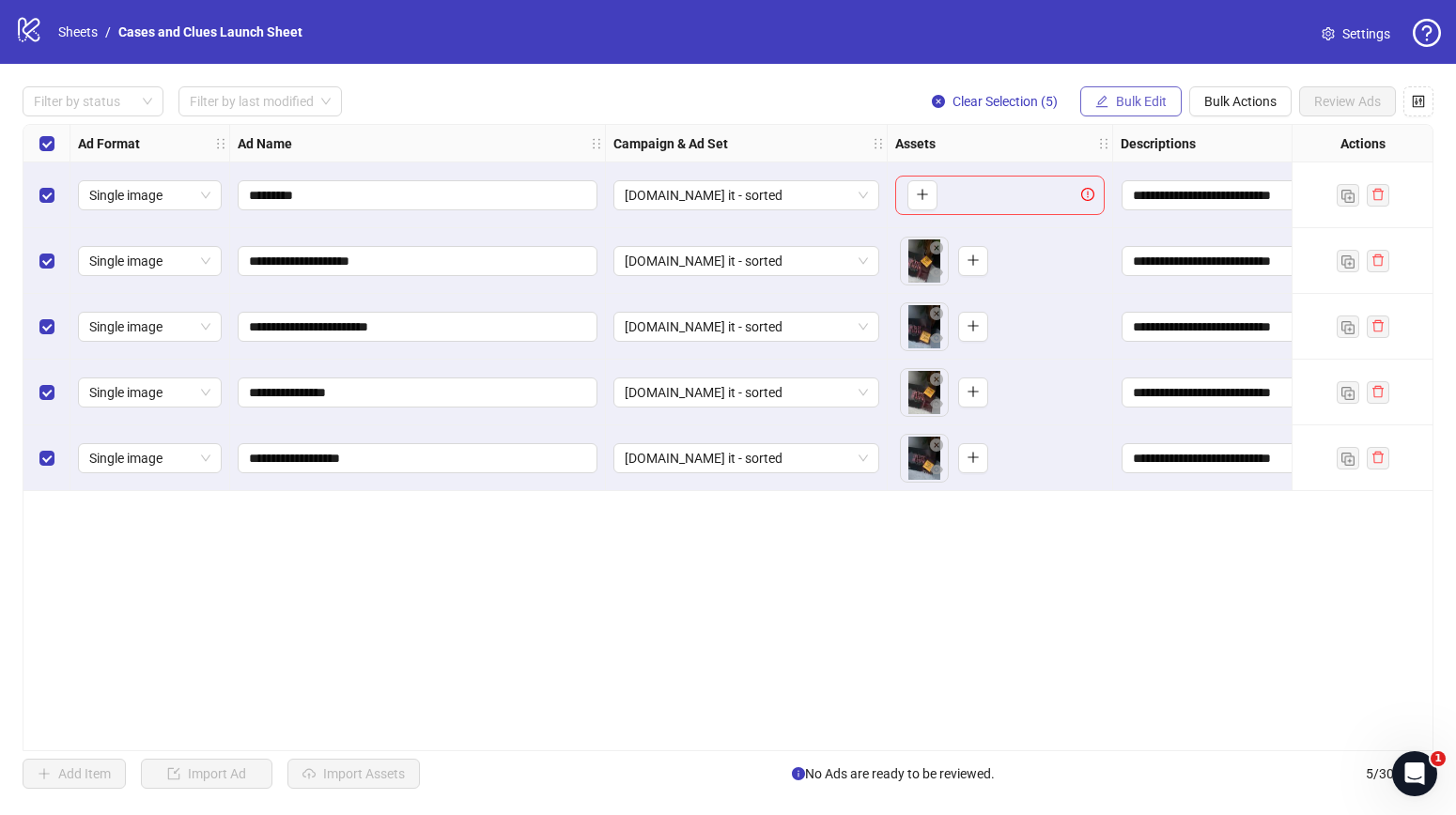
click at [1146, 94] on span "Bulk Edit" at bounding box center [1141, 102] width 51 height 15
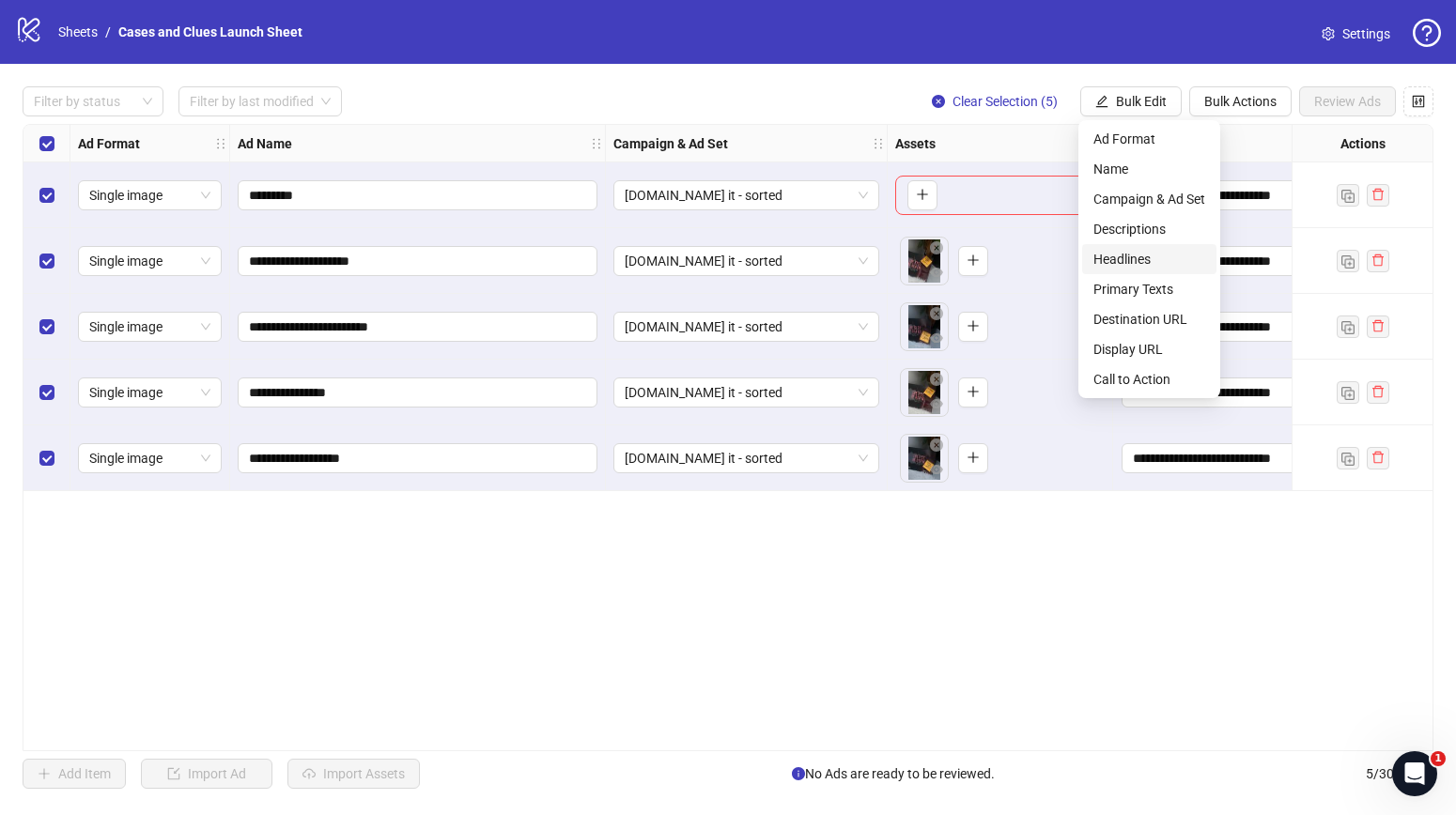
click at [1151, 254] on span "Headlines" at bounding box center [1148, 259] width 111 height 20
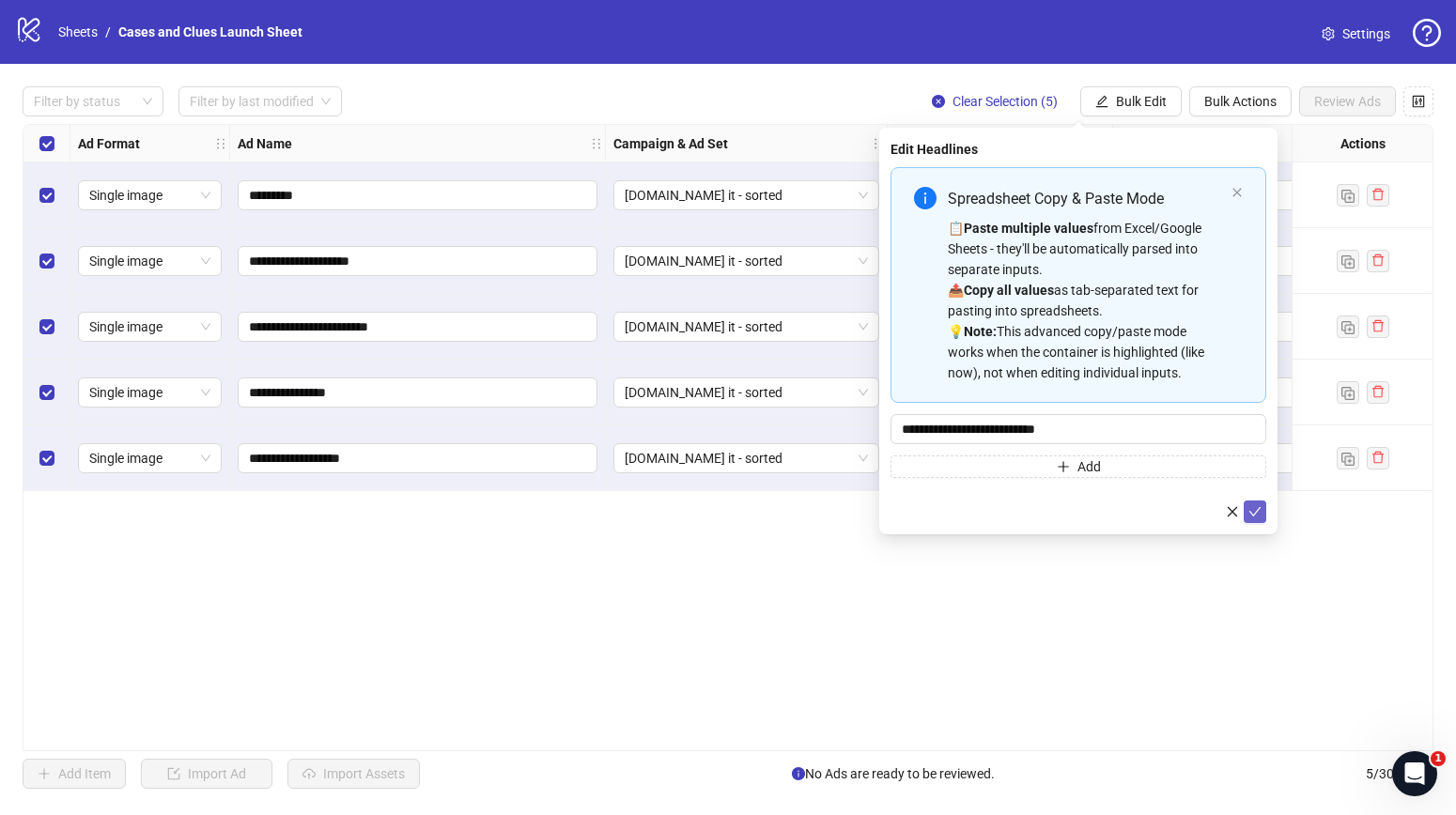
click at [1260, 514] on icon "check" at bounding box center [1255, 512] width 13 height 13
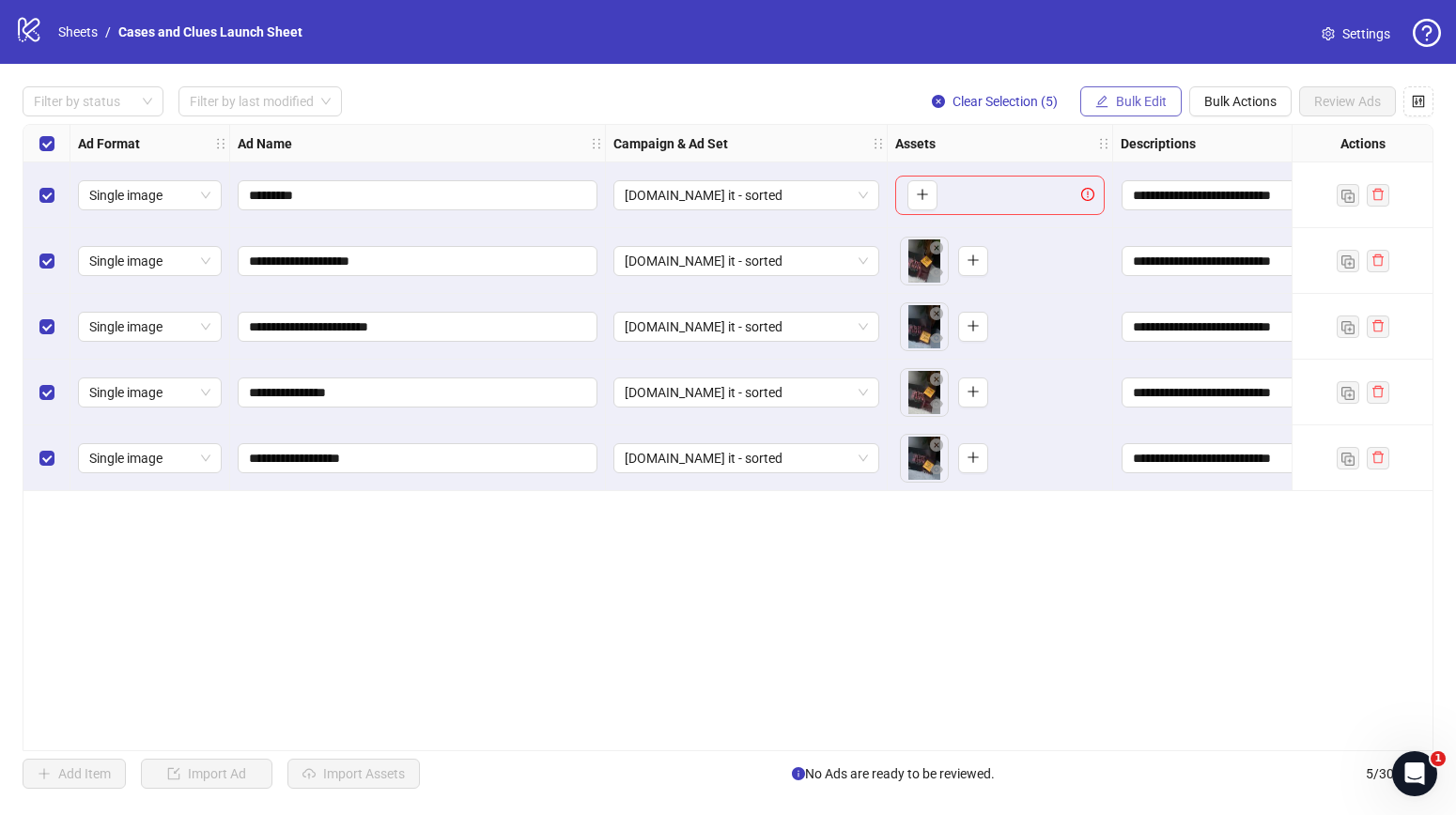
click at [1130, 104] on span "Bulk Edit" at bounding box center [1141, 102] width 51 height 15
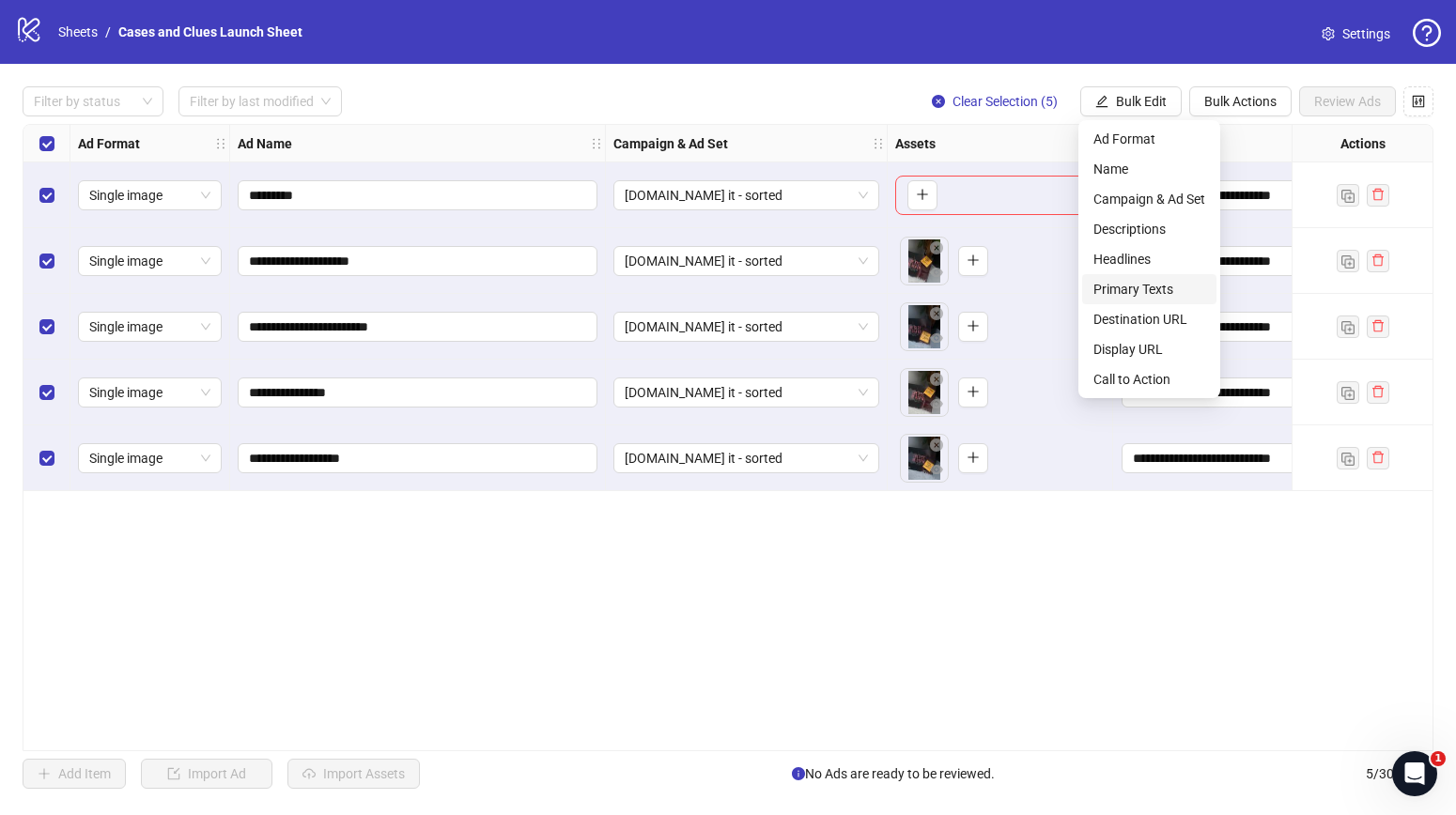
click at [1143, 284] on span "Primary Texts" at bounding box center [1148, 288] width 111 height 20
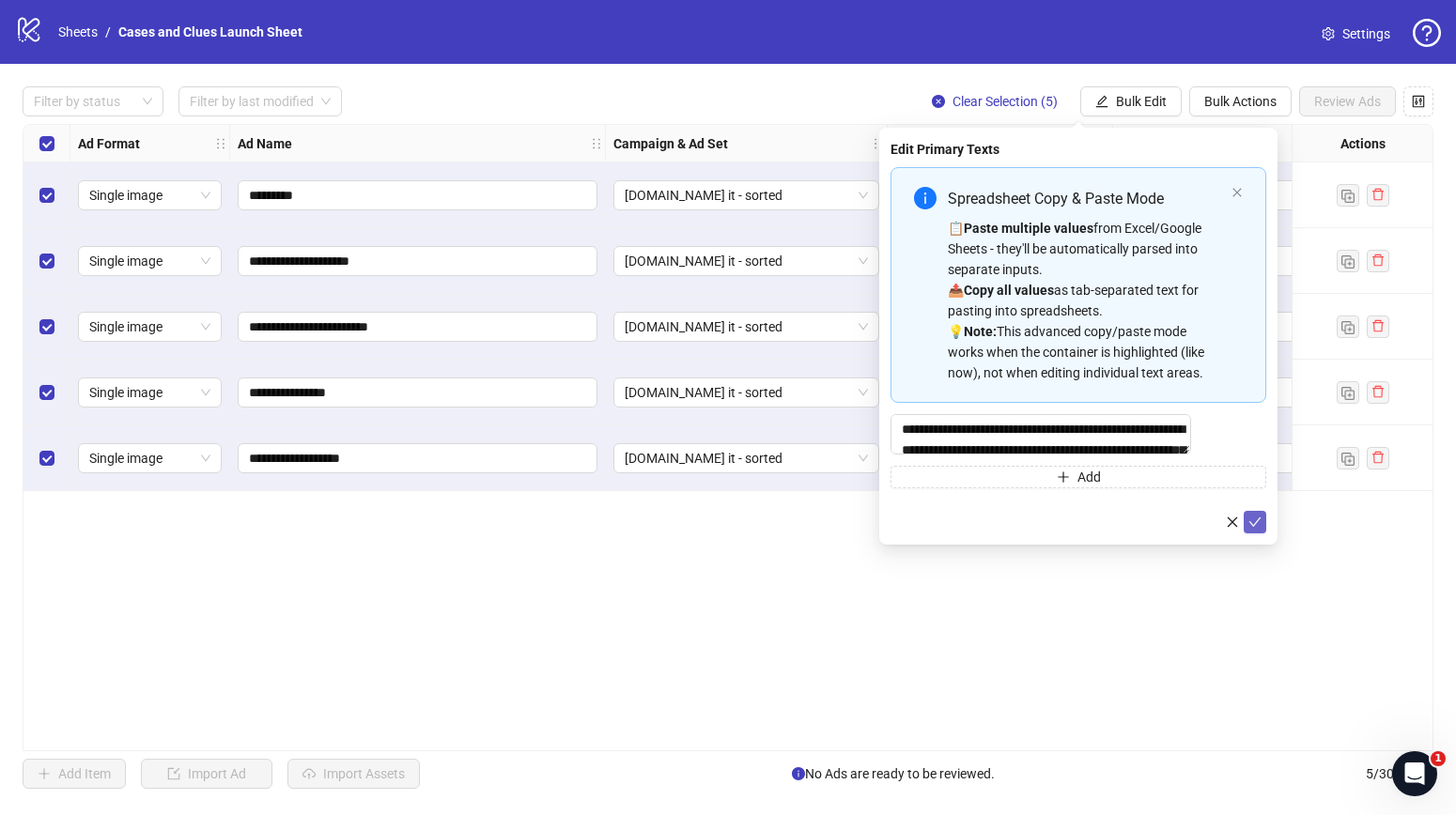
click at [1255, 526] on icon "check" at bounding box center [1255, 522] width 13 height 13
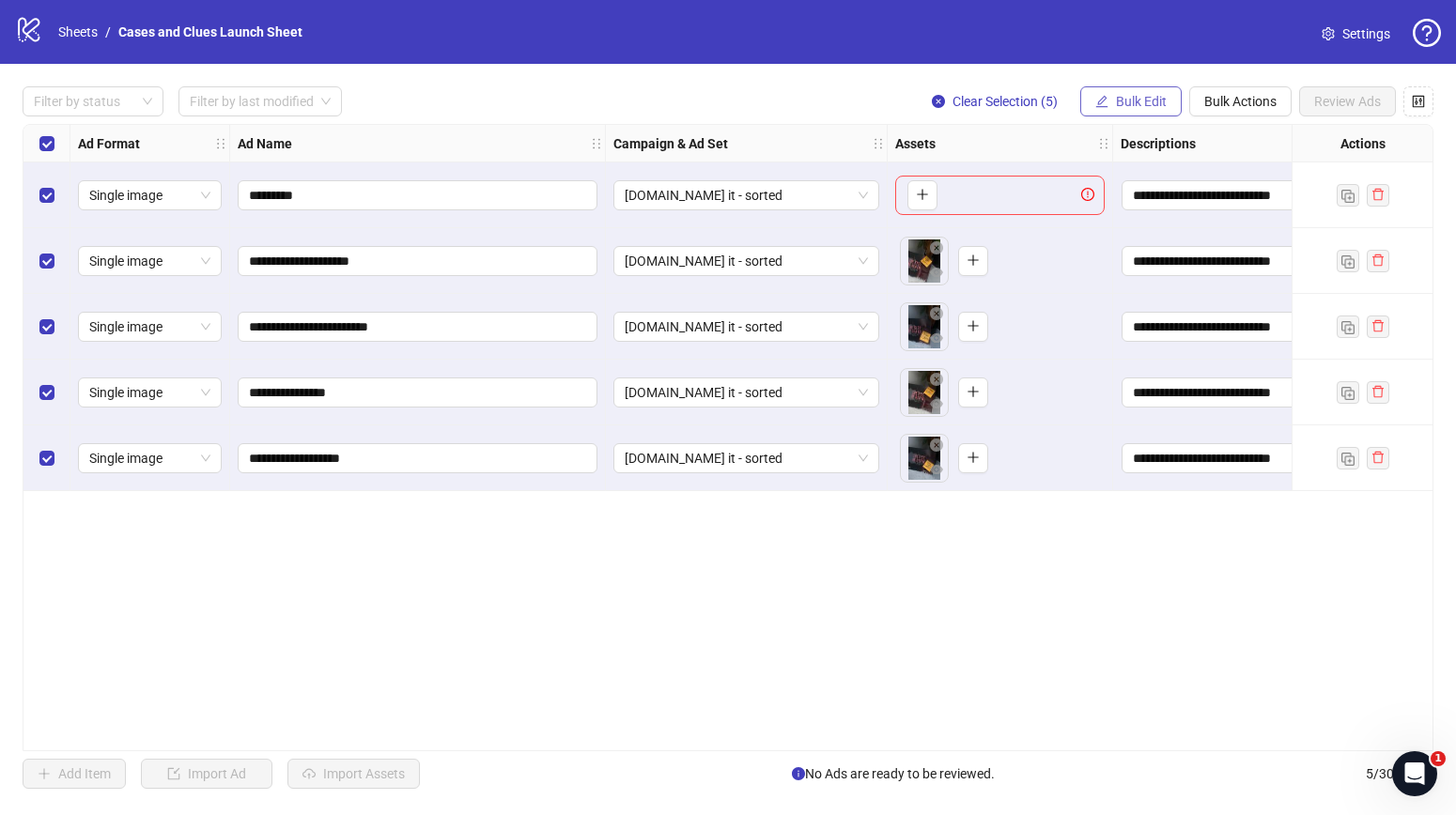
click at [1121, 108] on button "Bulk Edit" at bounding box center [1131, 101] width 102 height 30
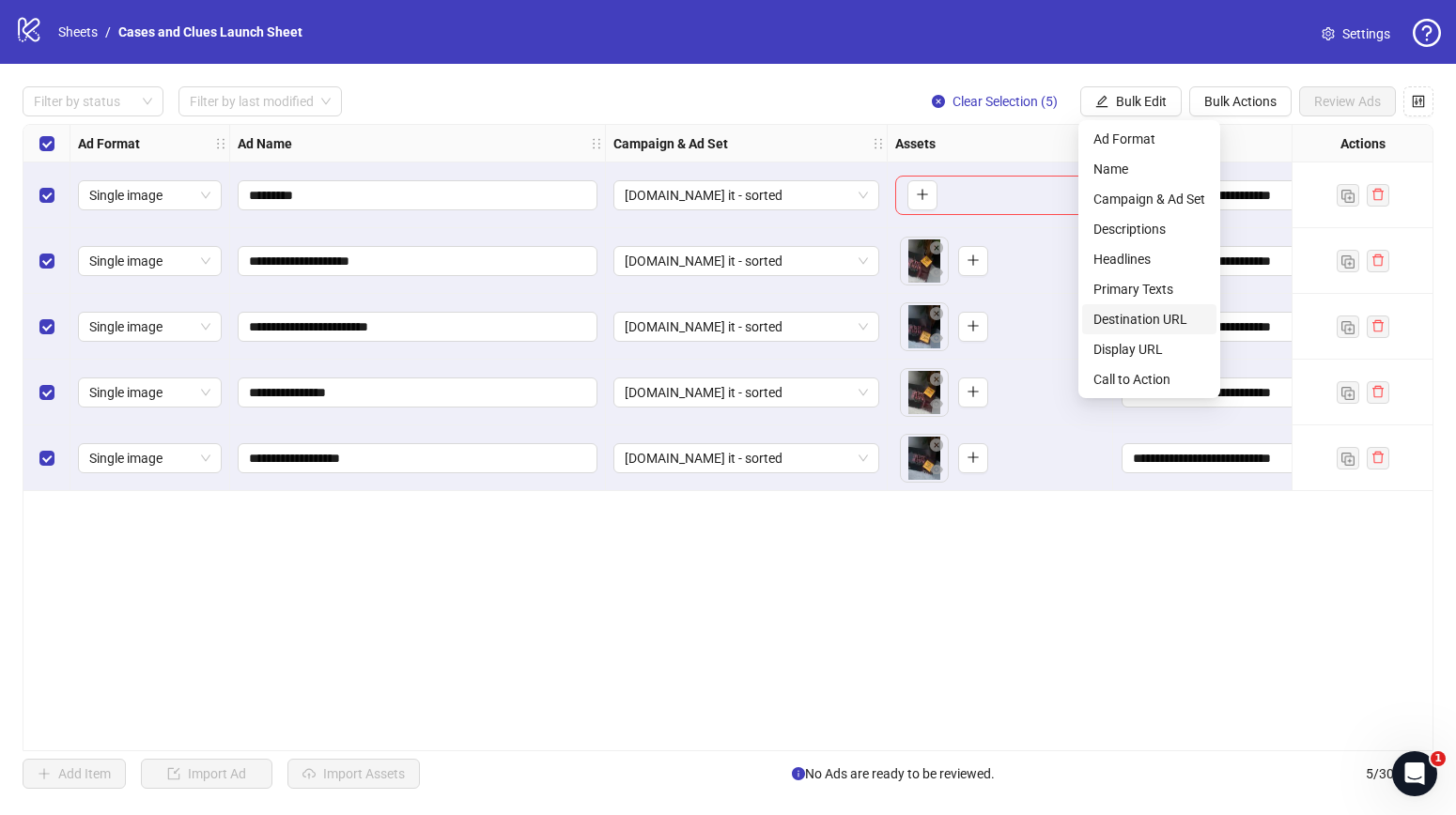
click at [1133, 315] on span "Destination URL" at bounding box center [1148, 318] width 111 height 20
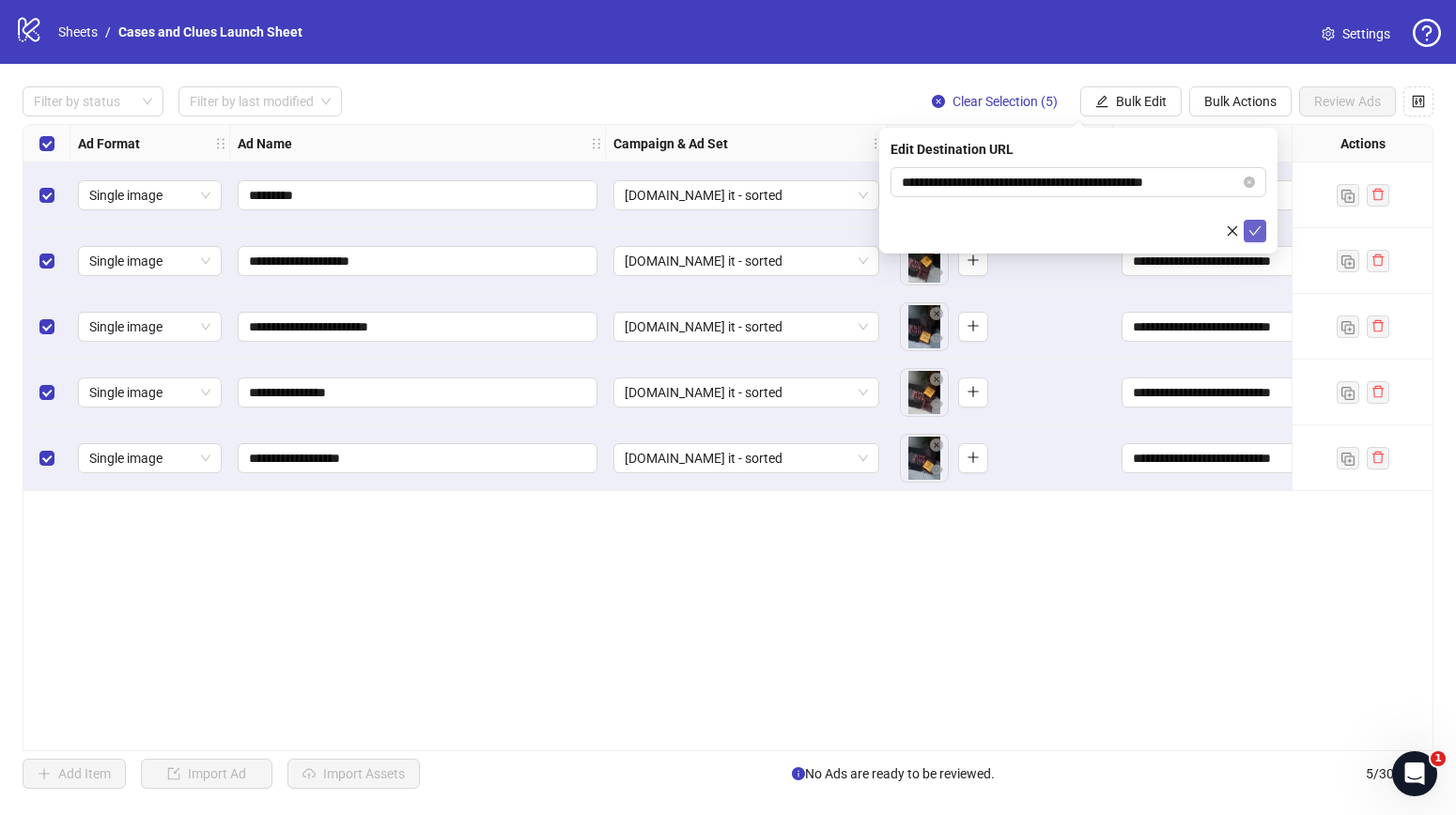
click at [1254, 230] on icon "check" at bounding box center [1255, 232] width 13 height 13
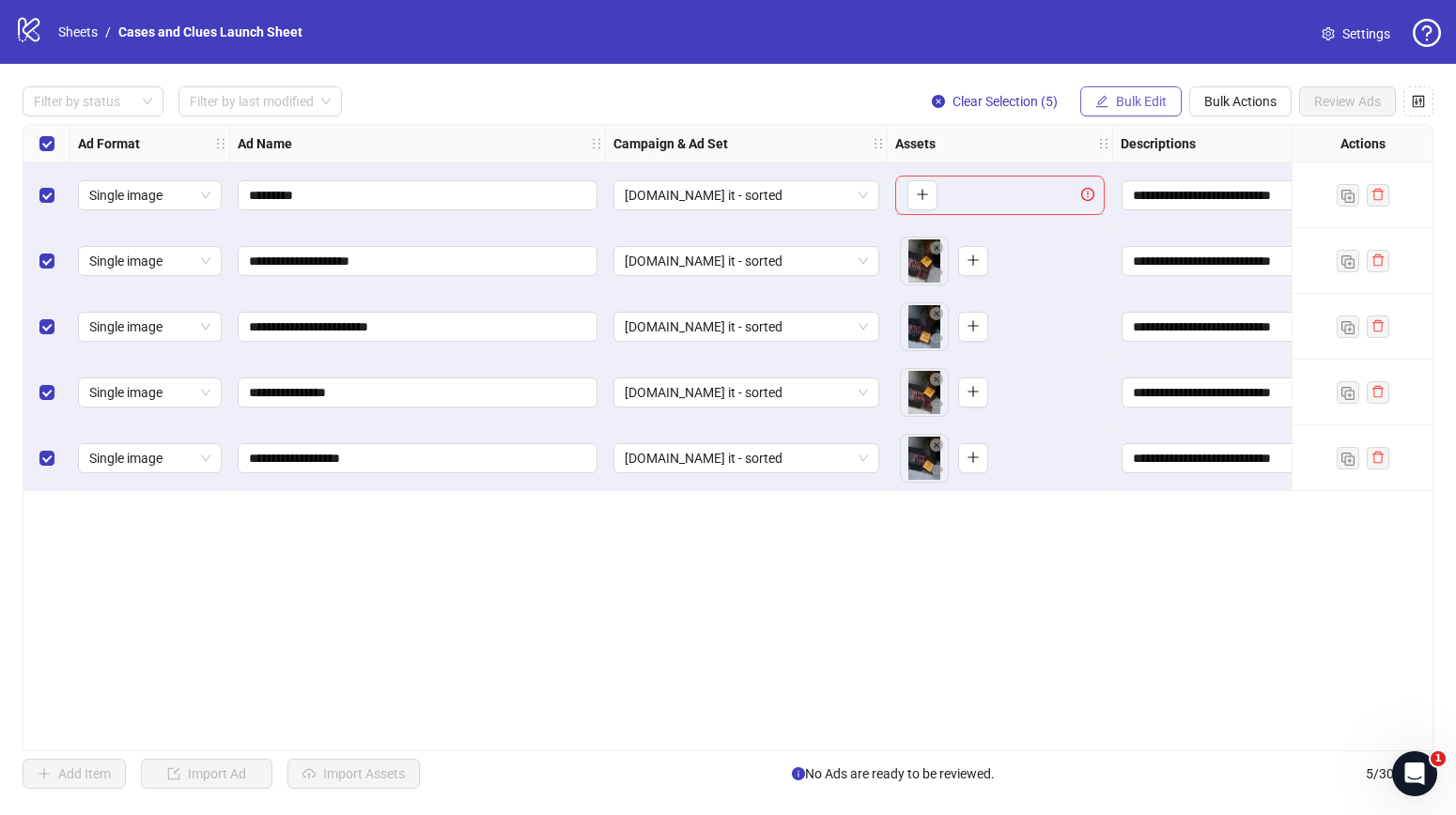
click at [1141, 103] on span "Bulk Edit" at bounding box center [1141, 102] width 51 height 15
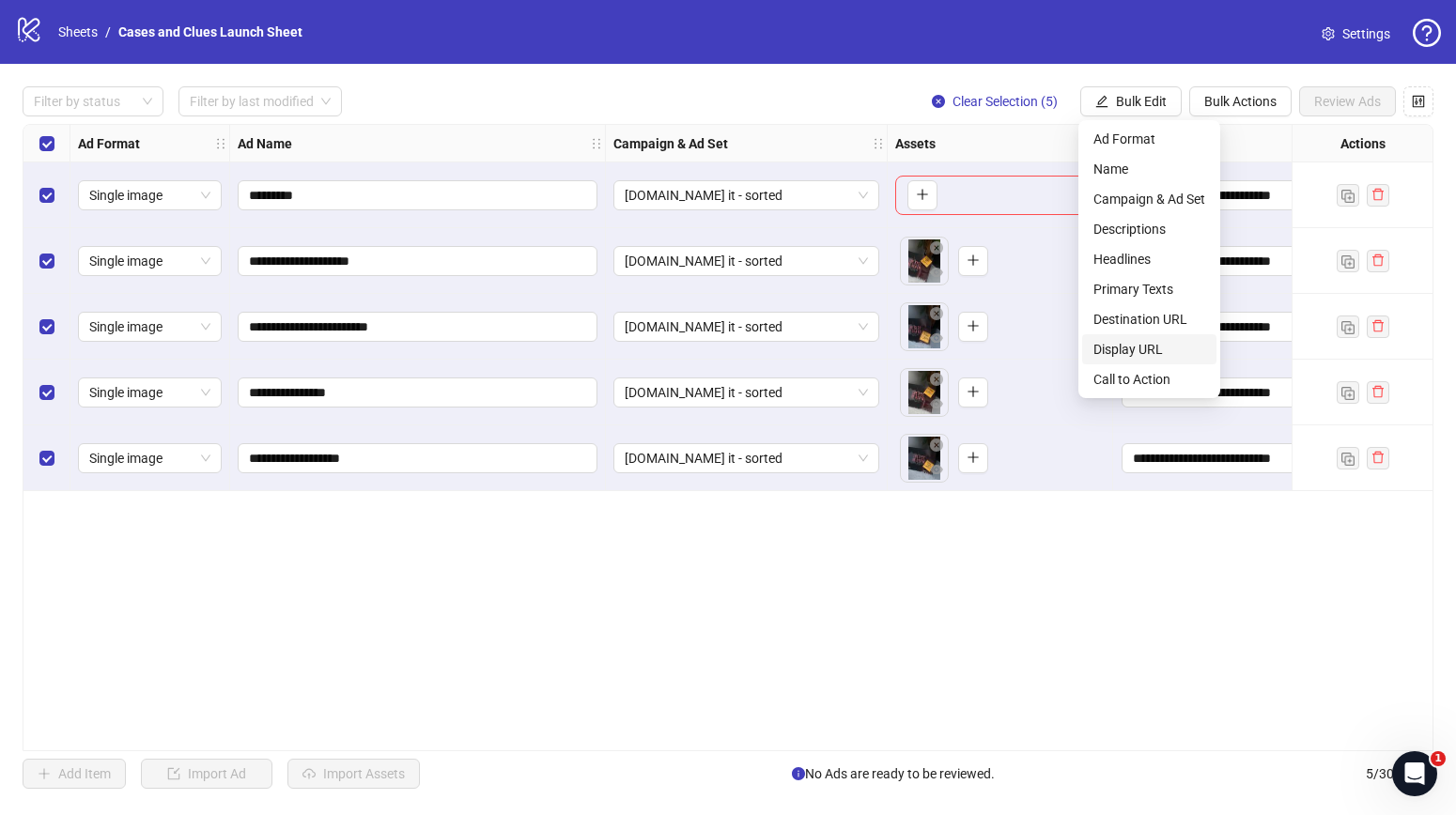
click at [1142, 348] on span "Display URL" at bounding box center [1148, 349] width 111 height 20
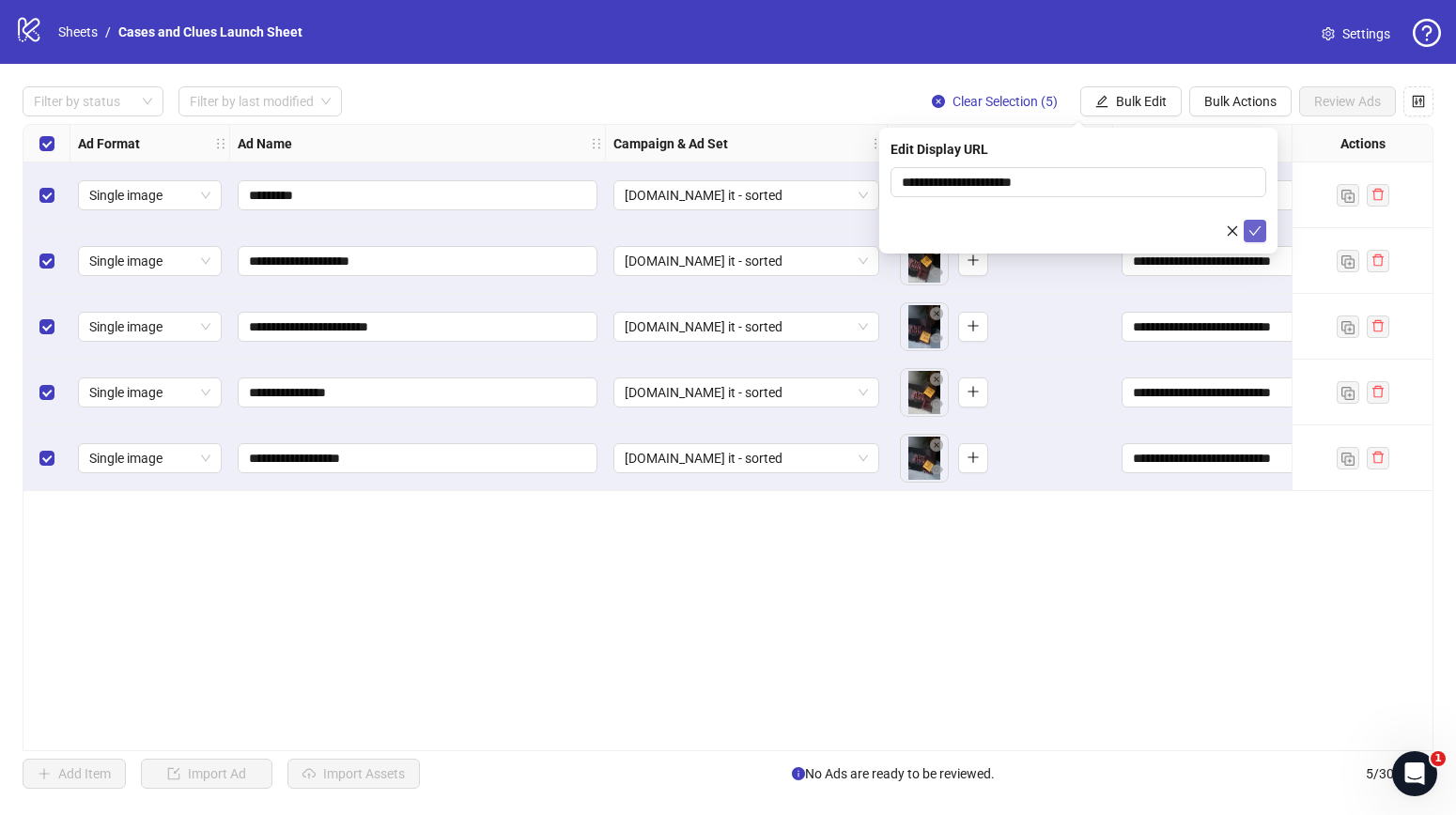
click at [1252, 231] on icon "check" at bounding box center [1255, 232] width 13 height 13
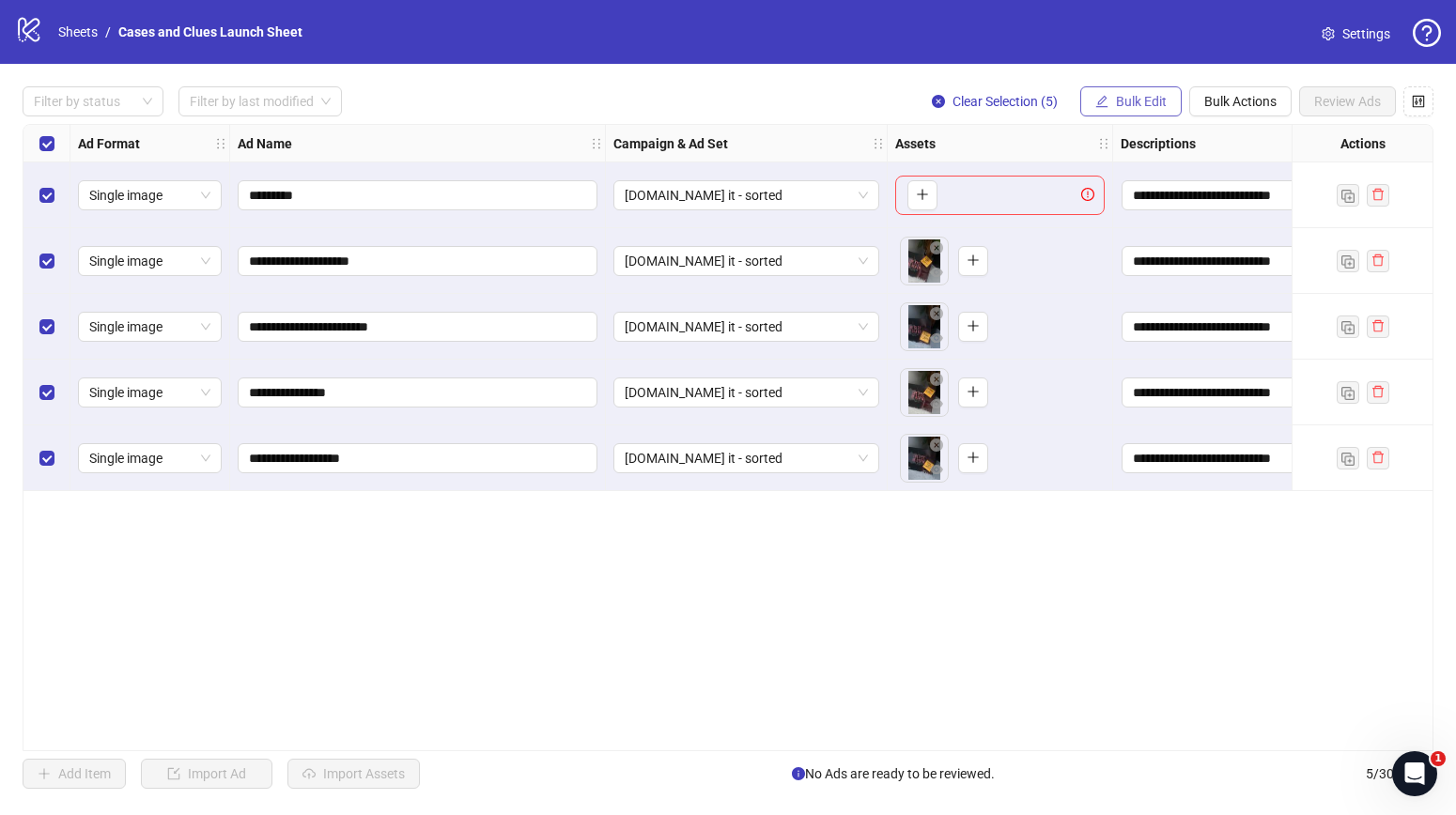
click at [1130, 98] on span "Bulk Edit" at bounding box center [1141, 102] width 51 height 15
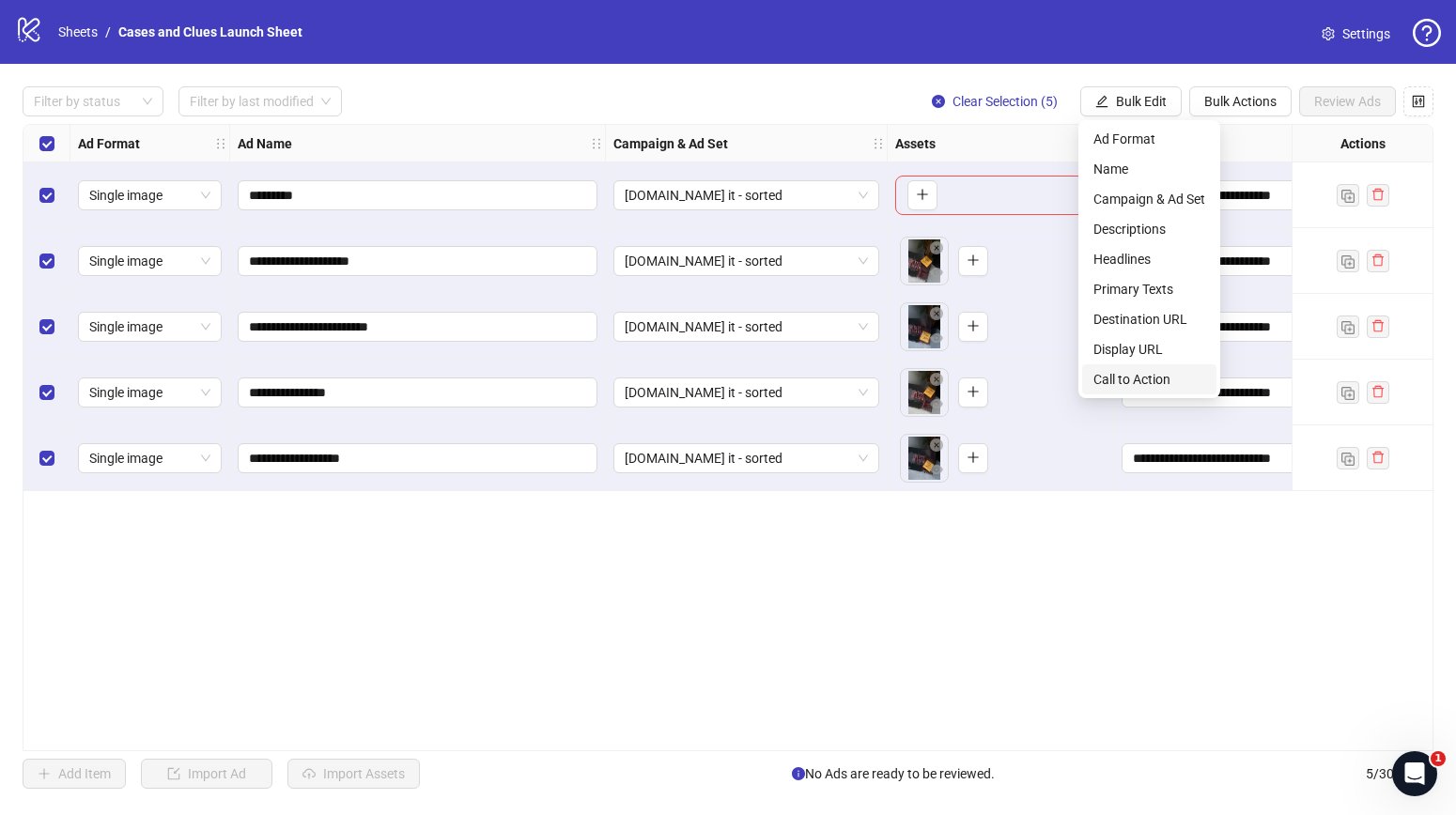
click at [1120, 383] on span "Call to Action" at bounding box center [1148, 379] width 111 height 20
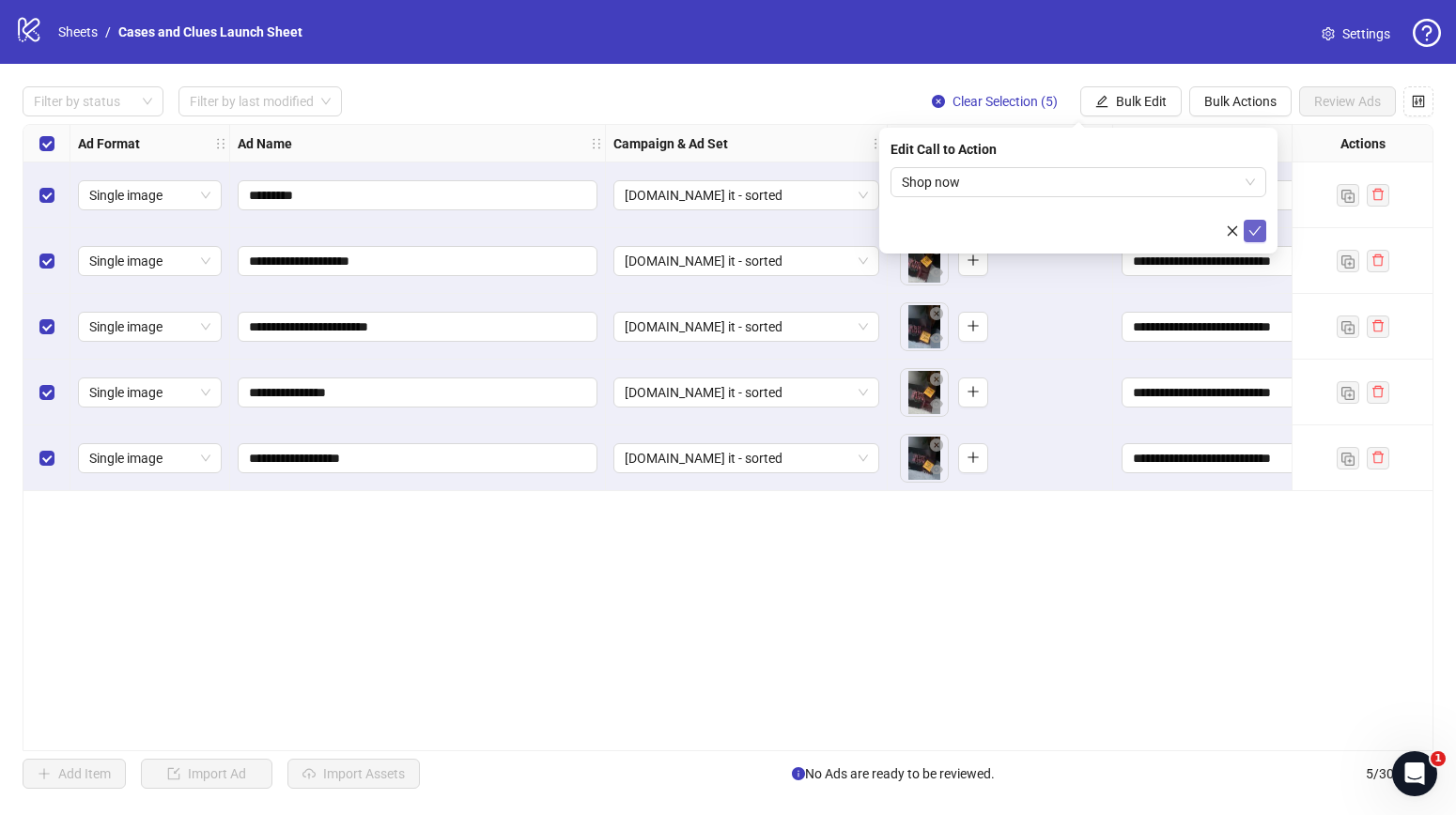
click at [1258, 231] on icon "check" at bounding box center [1255, 232] width 13 height 13
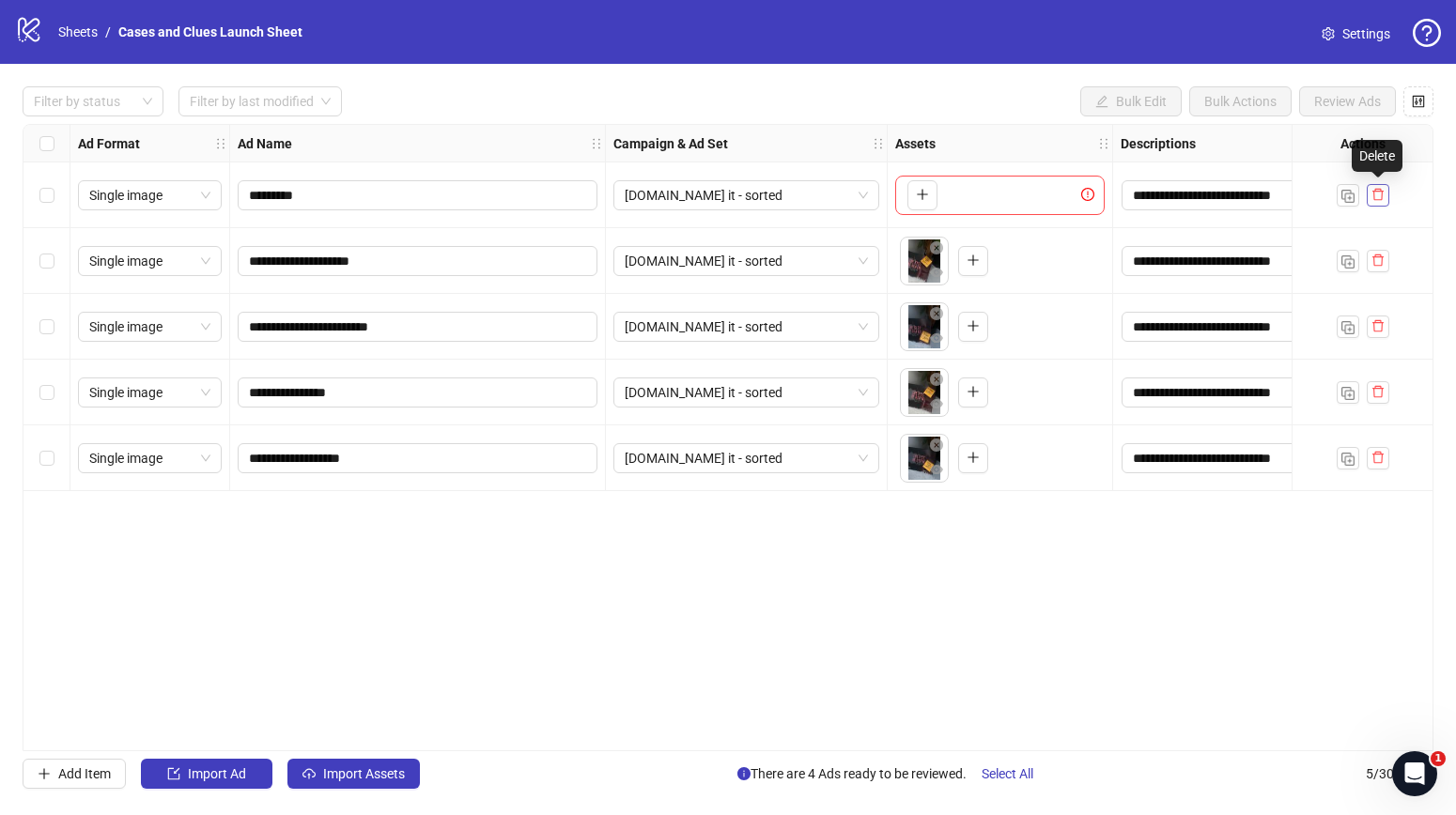
click at [1381, 193] on icon "delete" at bounding box center [1378, 194] width 12 height 12
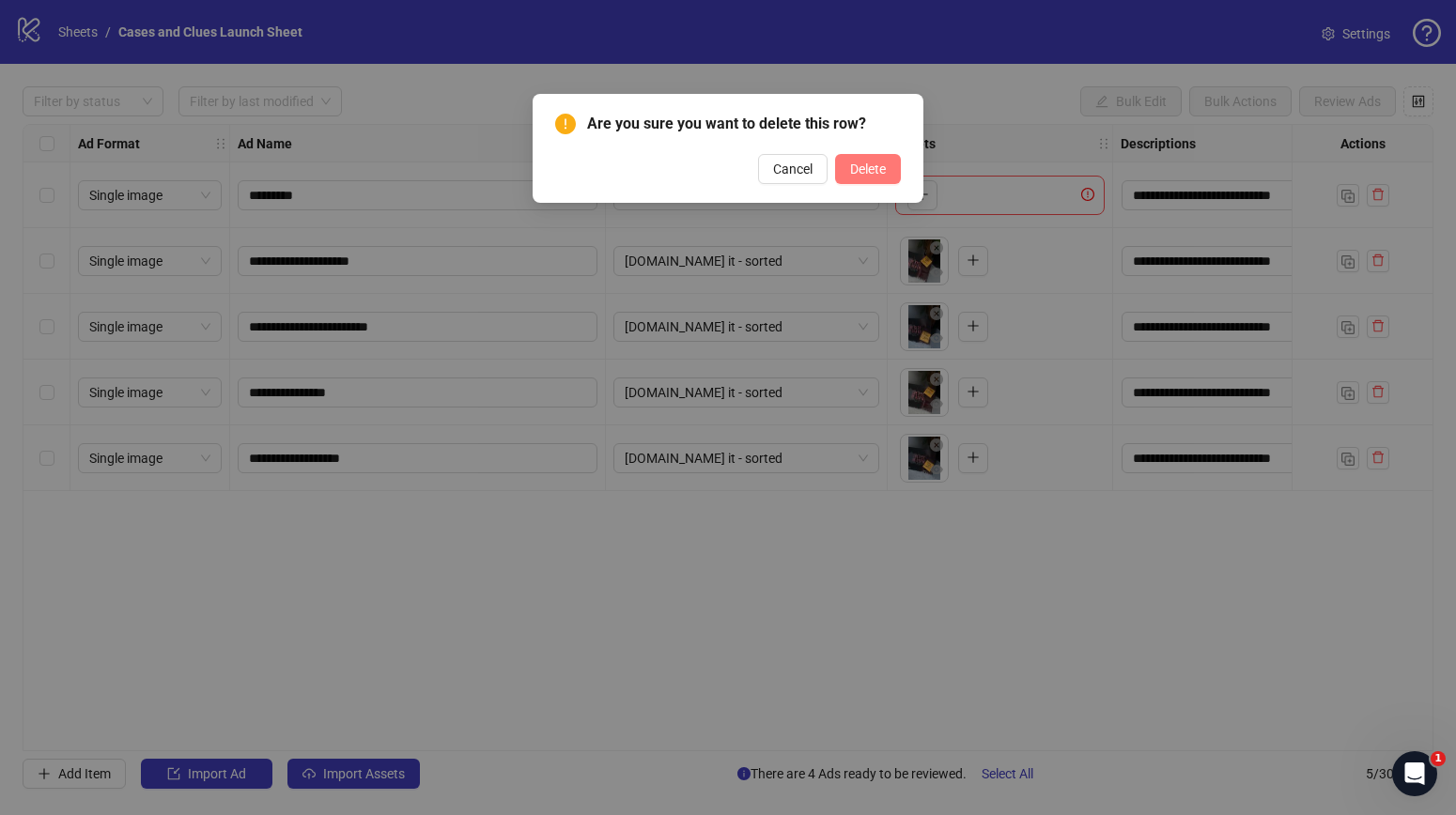
click at [863, 164] on span "Delete" at bounding box center [867, 169] width 36 height 15
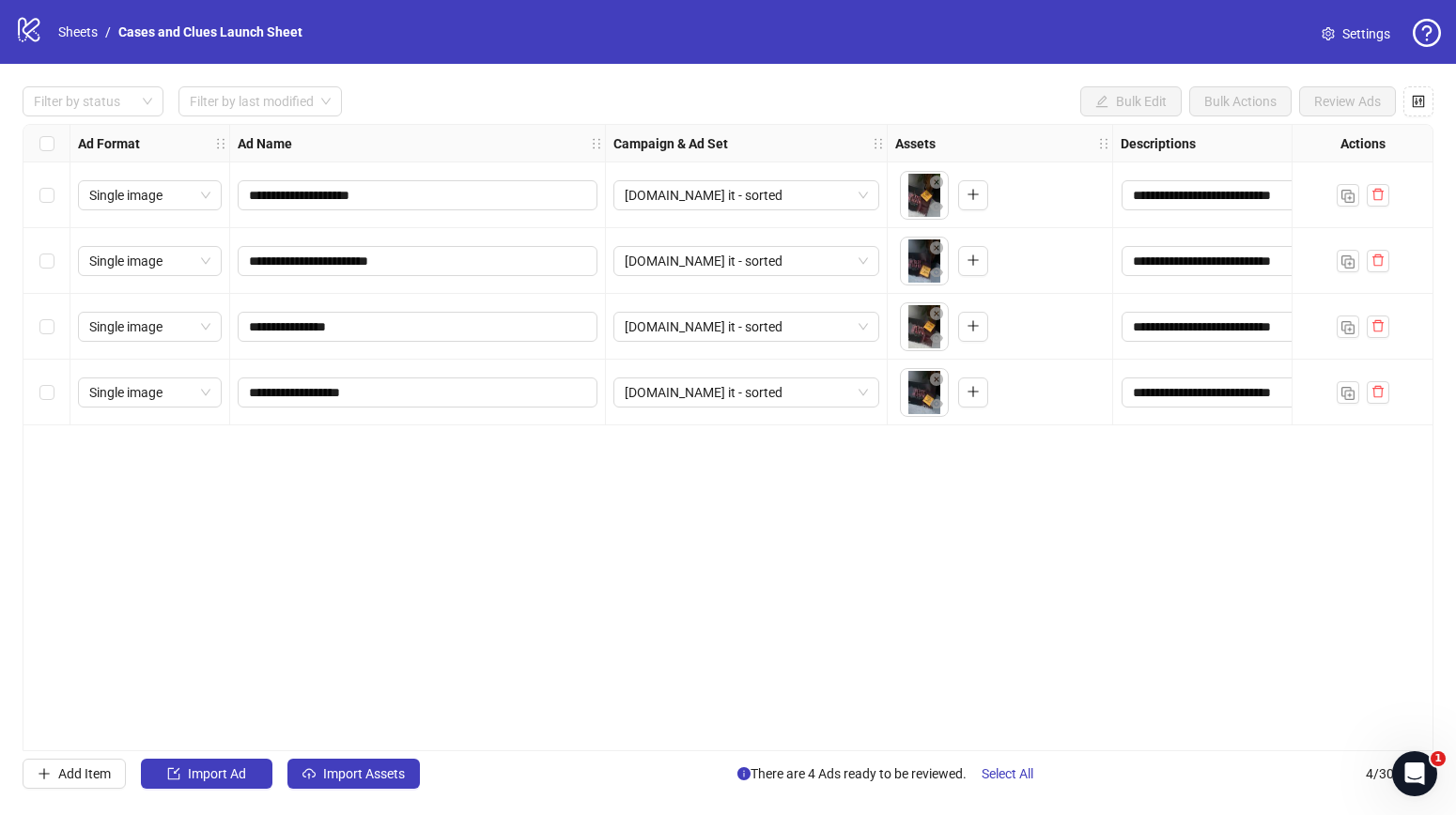
click at [913, 446] on div "**********" at bounding box center [728, 437] width 1411 height 628
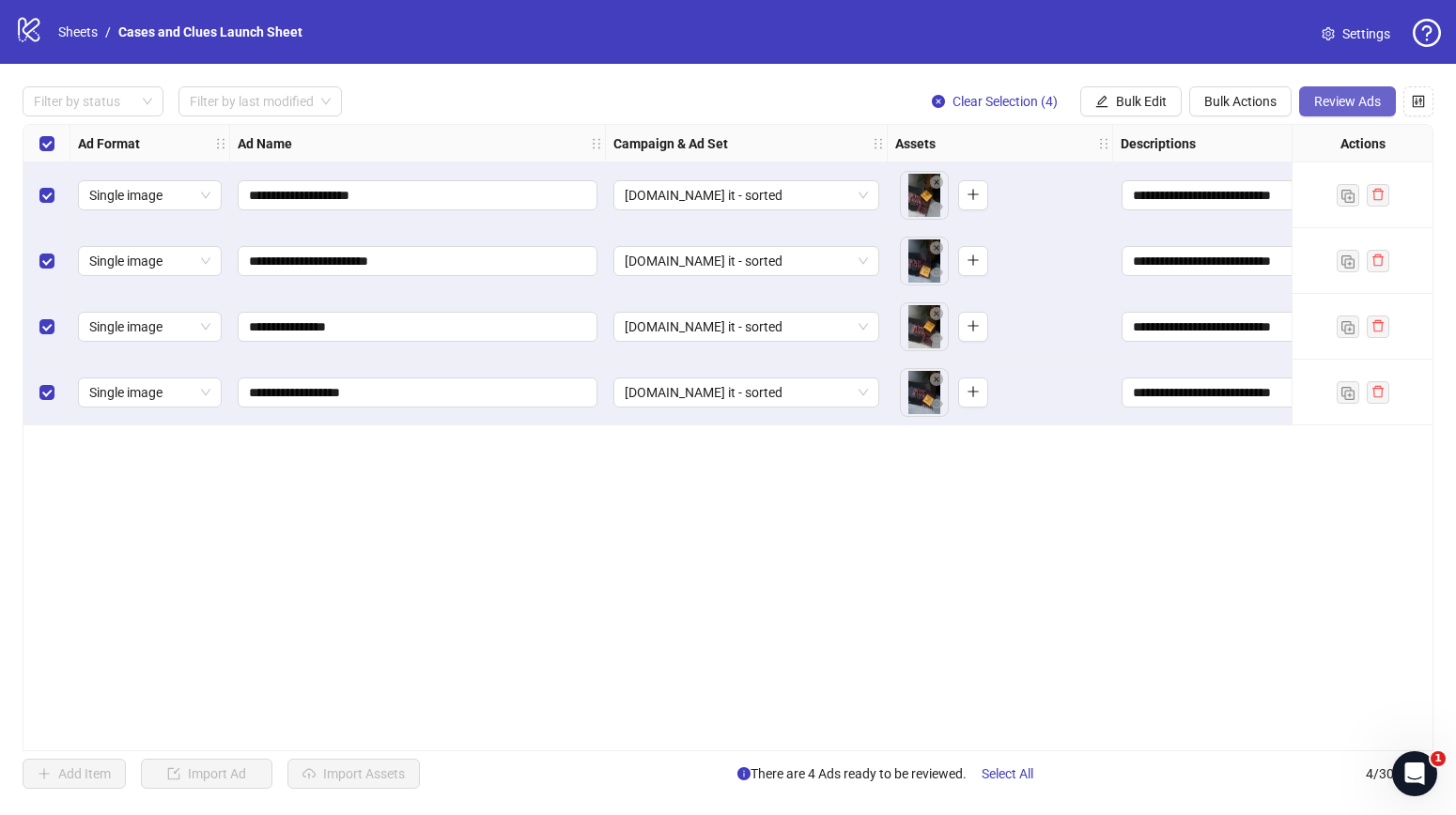
click at [1368, 97] on span "Review Ads" at bounding box center [1346, 102] width 66 height 15
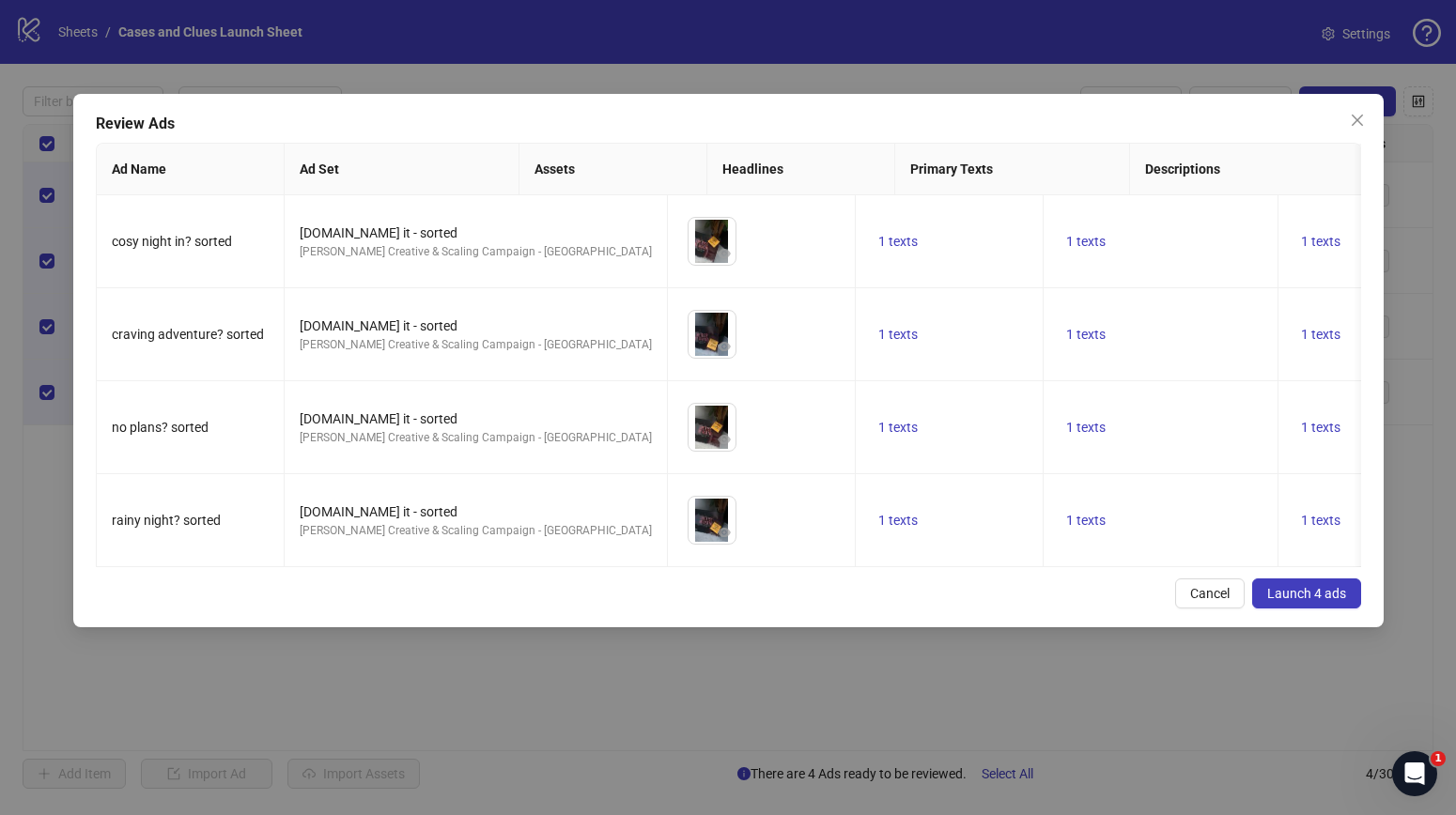
click at [1314, 595] on span "Launch 4 ads" at bounding box center [1306, 594] width 79 height 15
